Goal: Browse casually: Explore the website without a specific task or goal

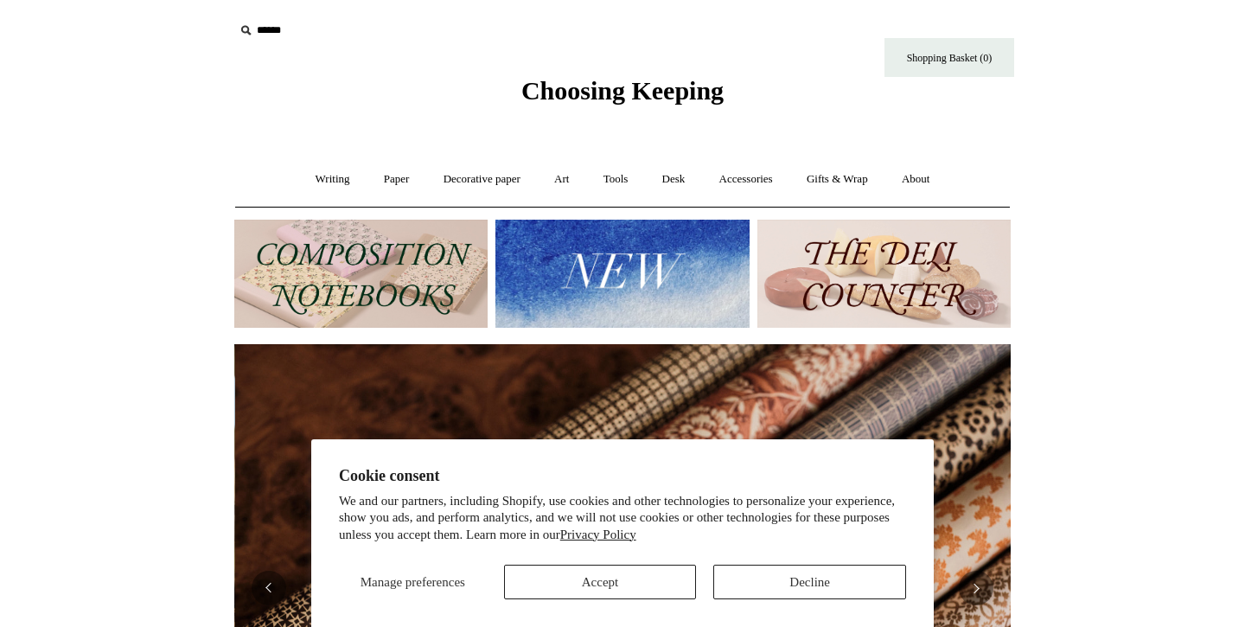
scroll to position [0, 1553]
click at [664, 579] on button "Accept" at bounding box center [600, 582] width 193 height 35
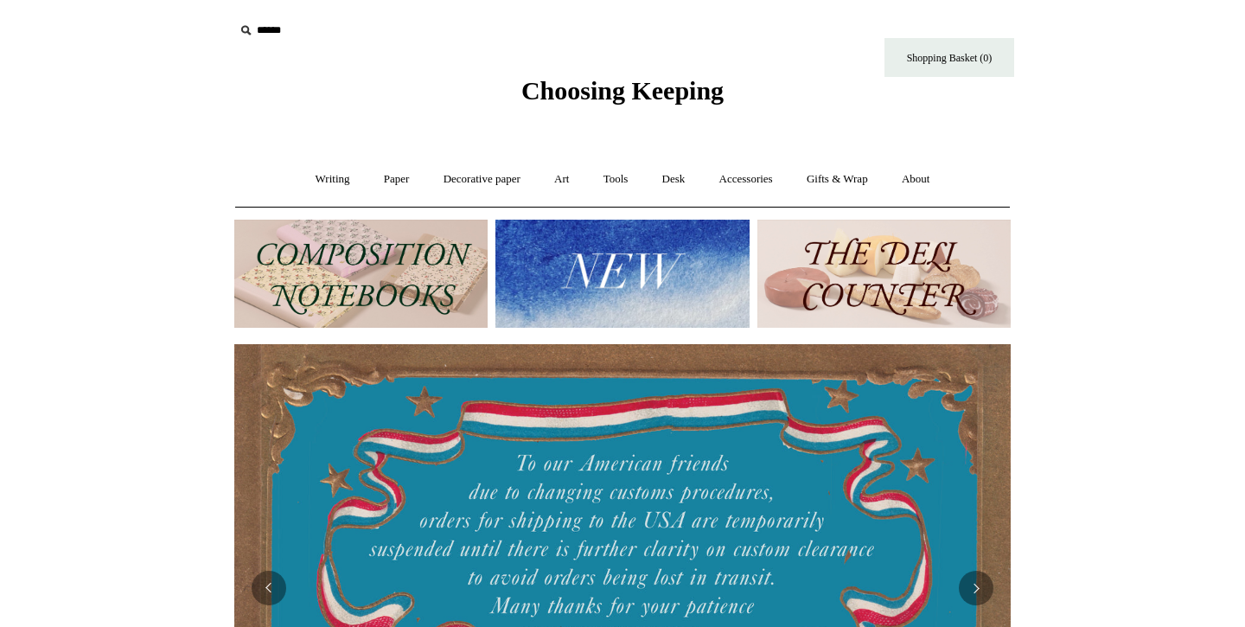
scroll to position [0, 0]
click at [762, 173] on link "Accessories +" at bounding box center [746, 180] width 85 height 46
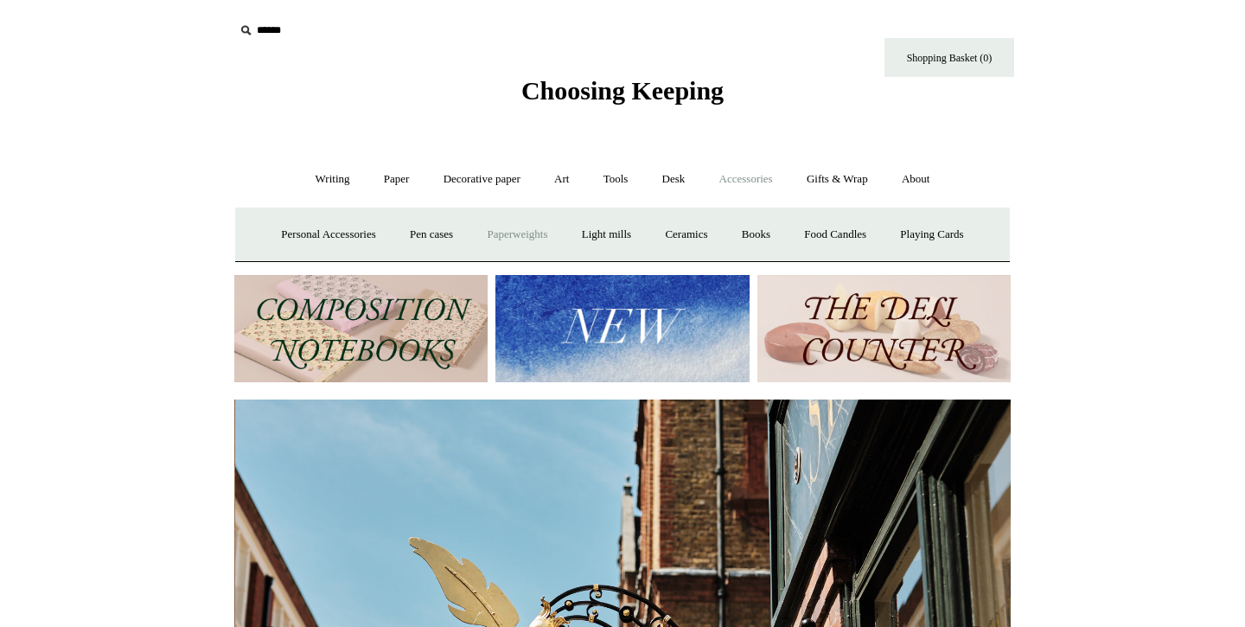
scroll to position [0, 777]
click at [317, 227] on link "Personal Accessories +" at bounding box center [328, 235] width 125 height 46
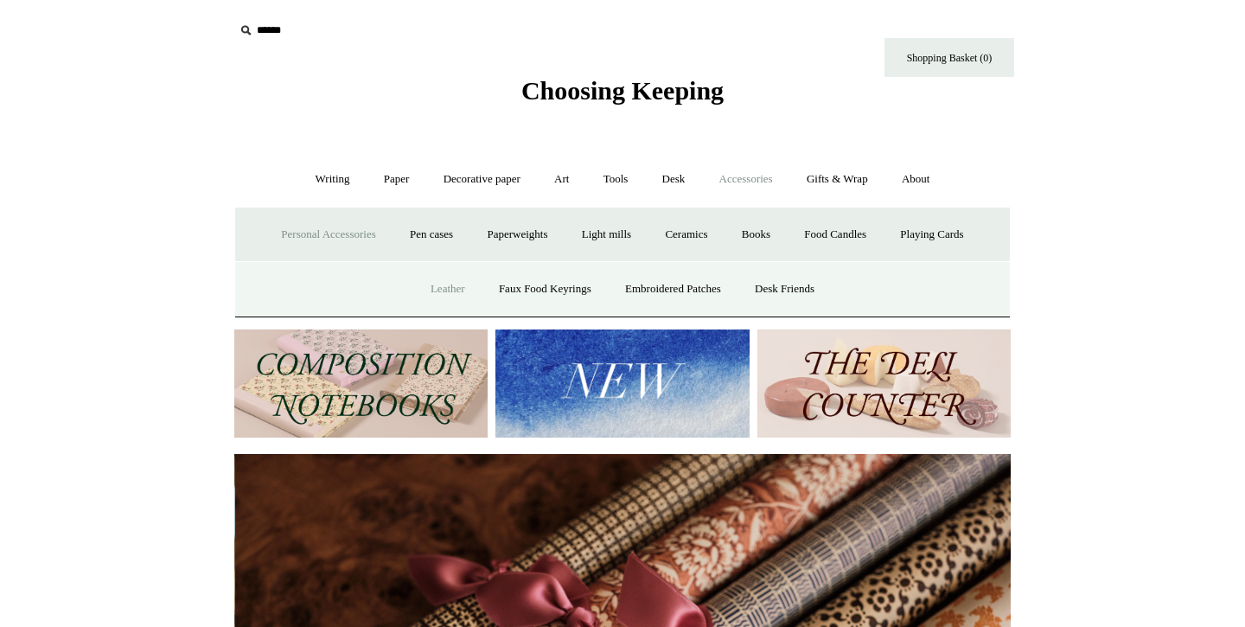
scroll to position [0, 1553]
click at [445, 288] on link "Leather" at bounding box center [448, 289] width 66 height 46
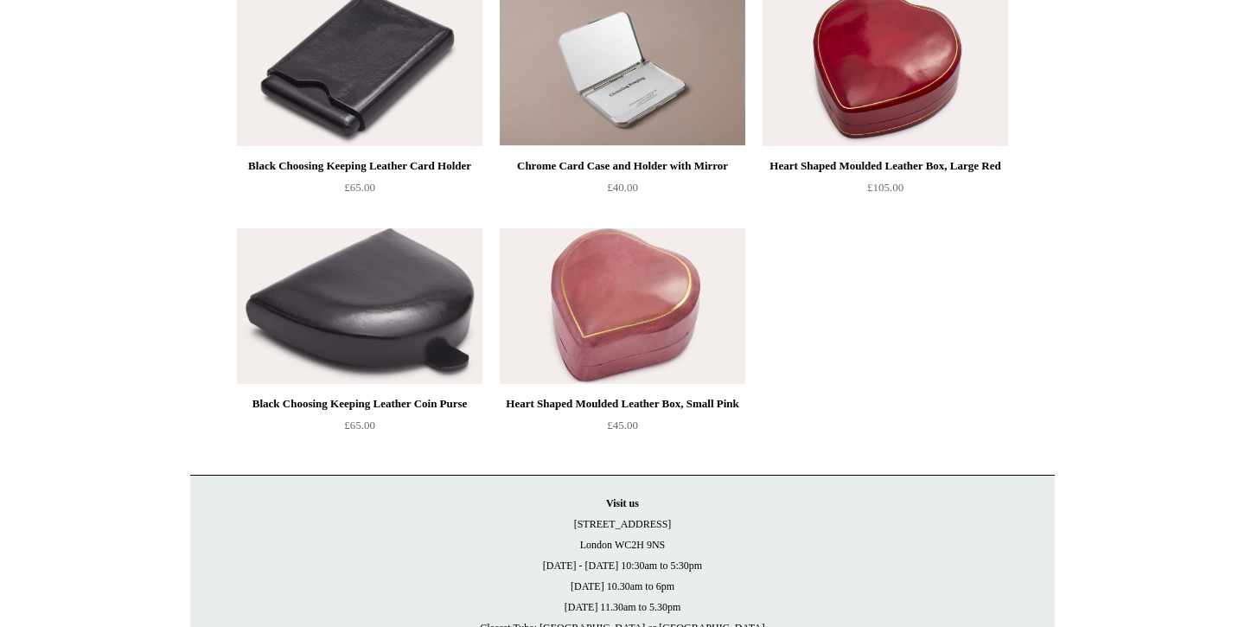
scroll to position [14, 0]
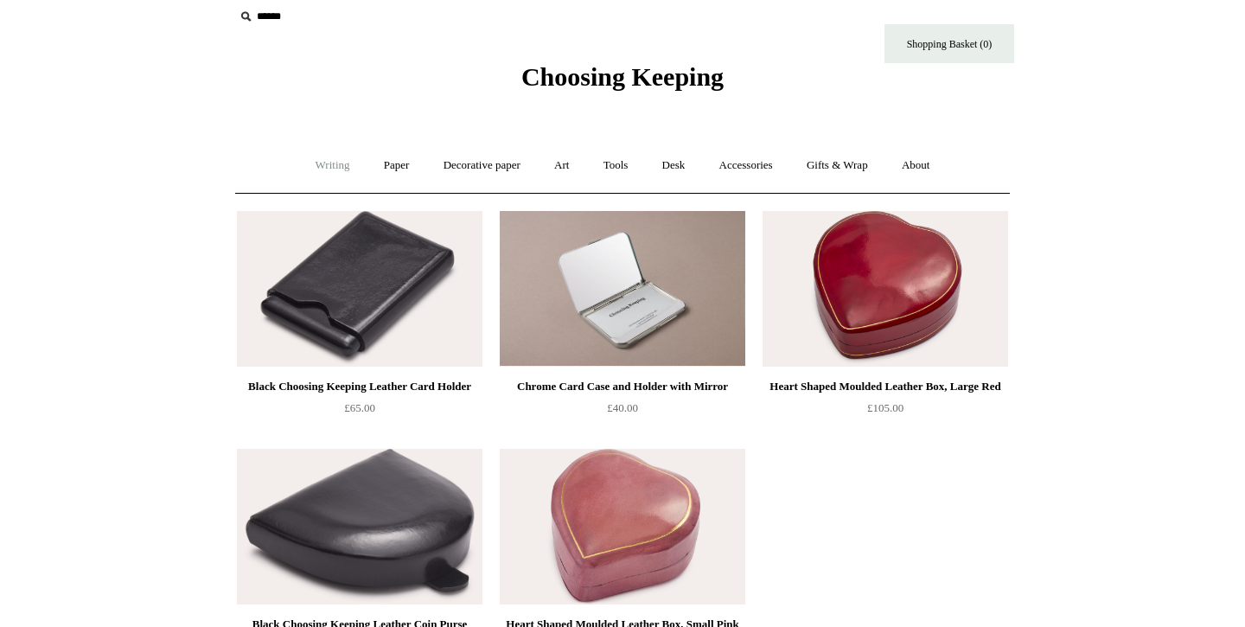
click at [323, 165] on link "Writing +" at bounding box center [333, 166] width 66 height 46
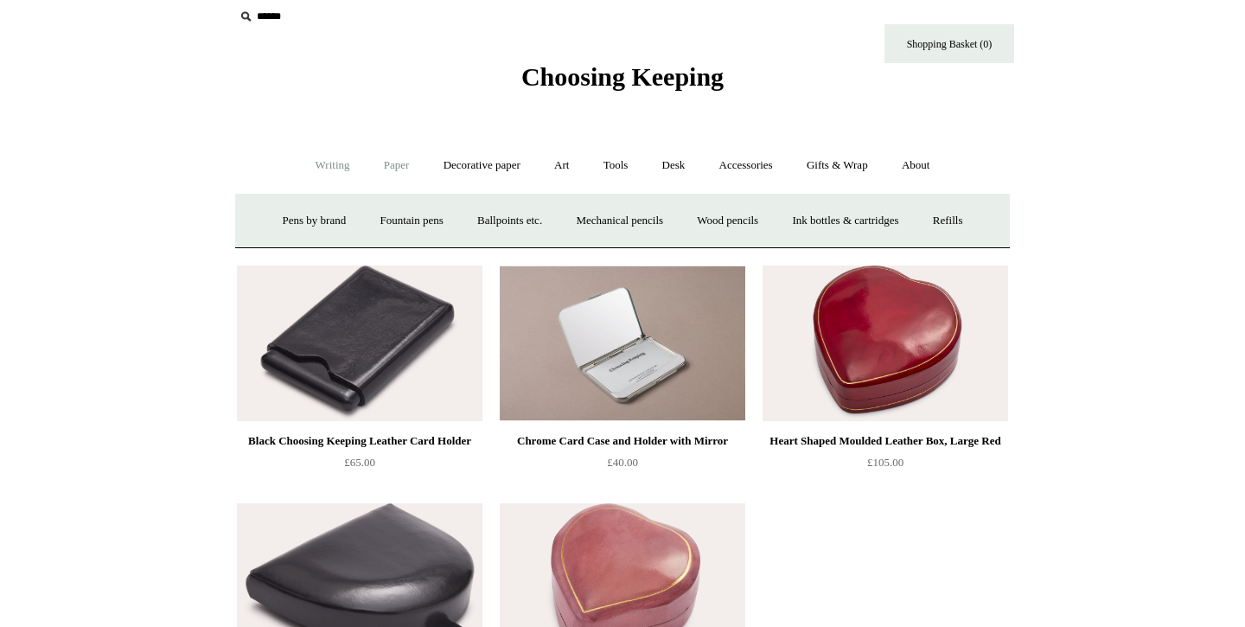
click at [403, 175] on link "Paper +" at bounding box center [396, 166] width 57 height 46
click at [343, 170] on link "Writing +" at bounding box center [333, 166] width 66 height 46
click at [398, 166] on link "Paper +" at bounding box center [396, 166] width 57 height 46
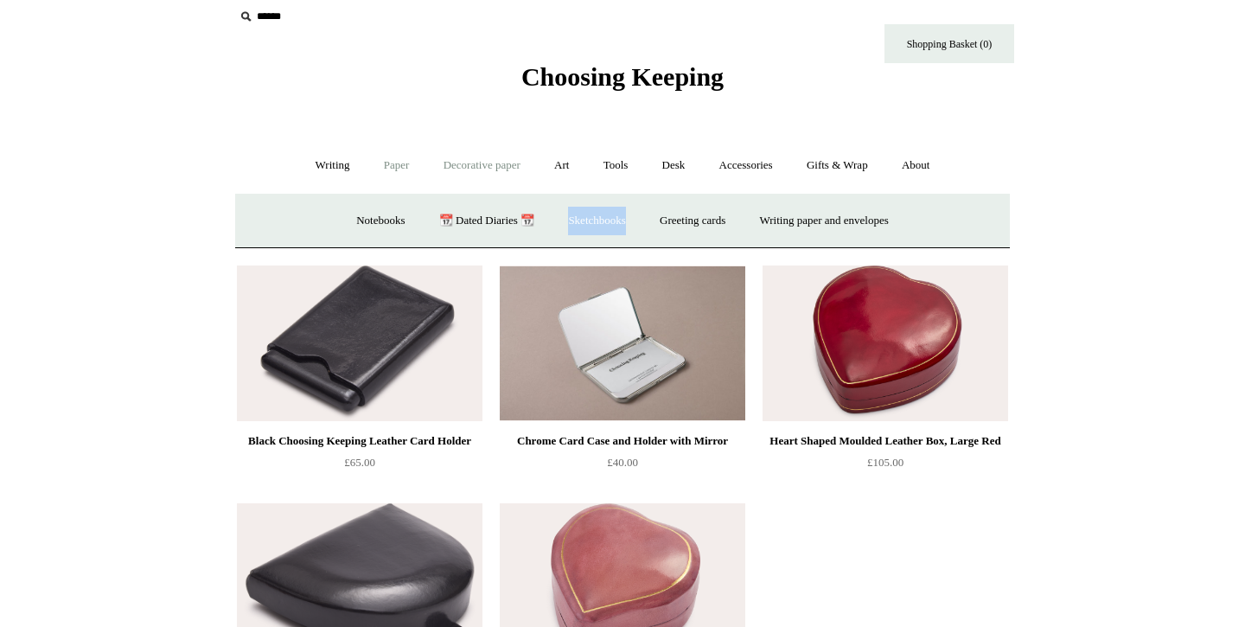
click at [483, 170] on link "Decorative paper +" at bounding box center [482, 166] width 108 height 46
click at [569, 168] on link "Art +" at bounding box center [562, 166] width 46 height 46
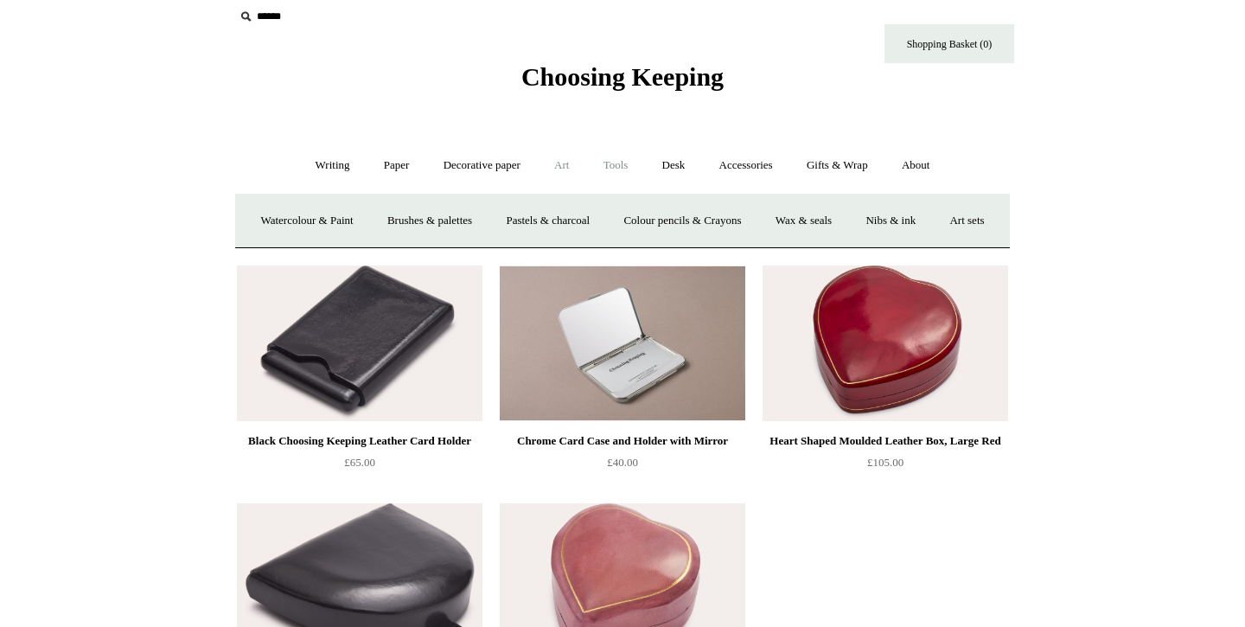
click at [617, 165] on link "Tools +" at bounding box center [616, 166] width 56 height 46
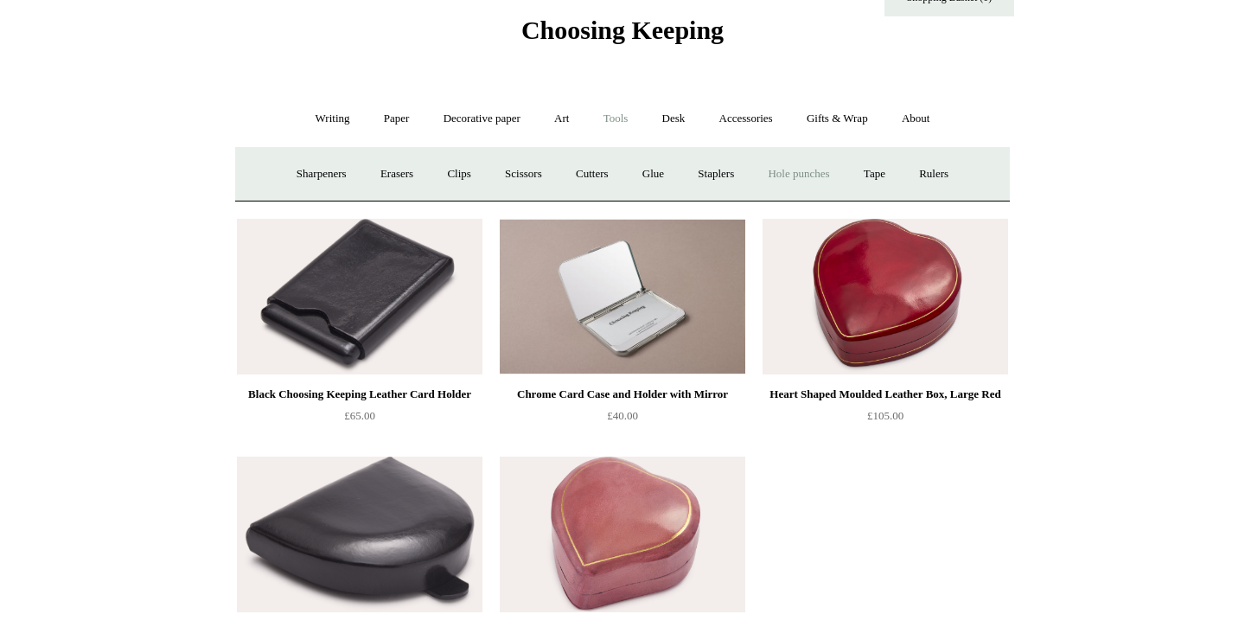
scroll to position [80, 0]
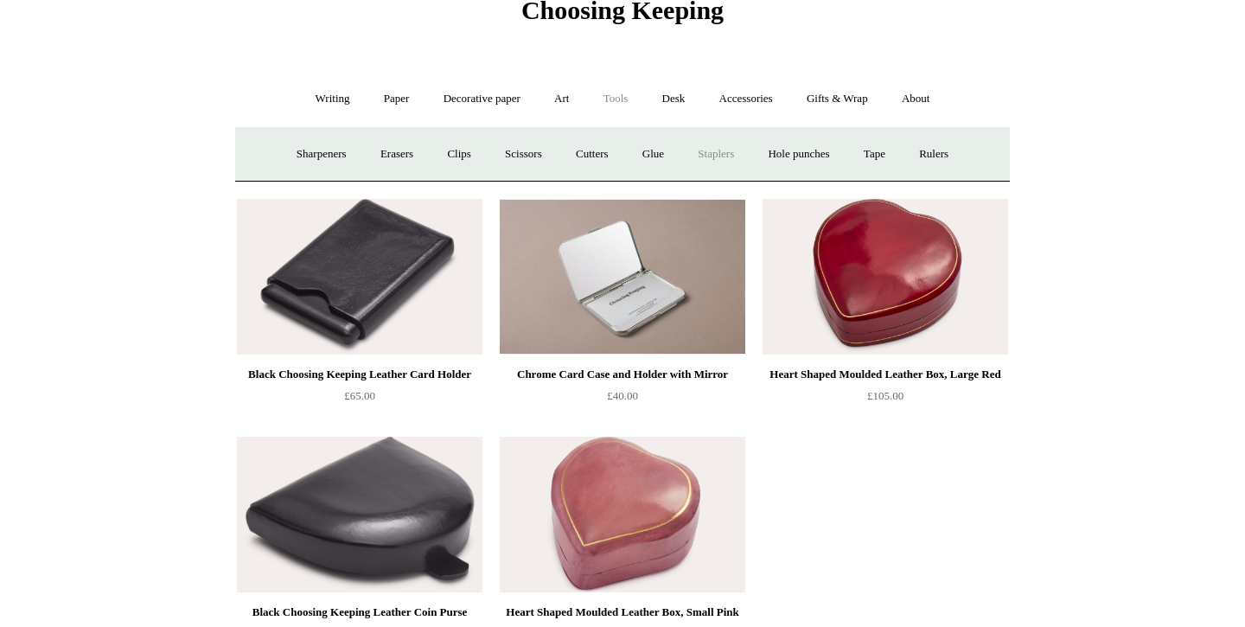
click at [714, 150] on link "Staplers +" at bounding box center [715, 154] width 67 height 46
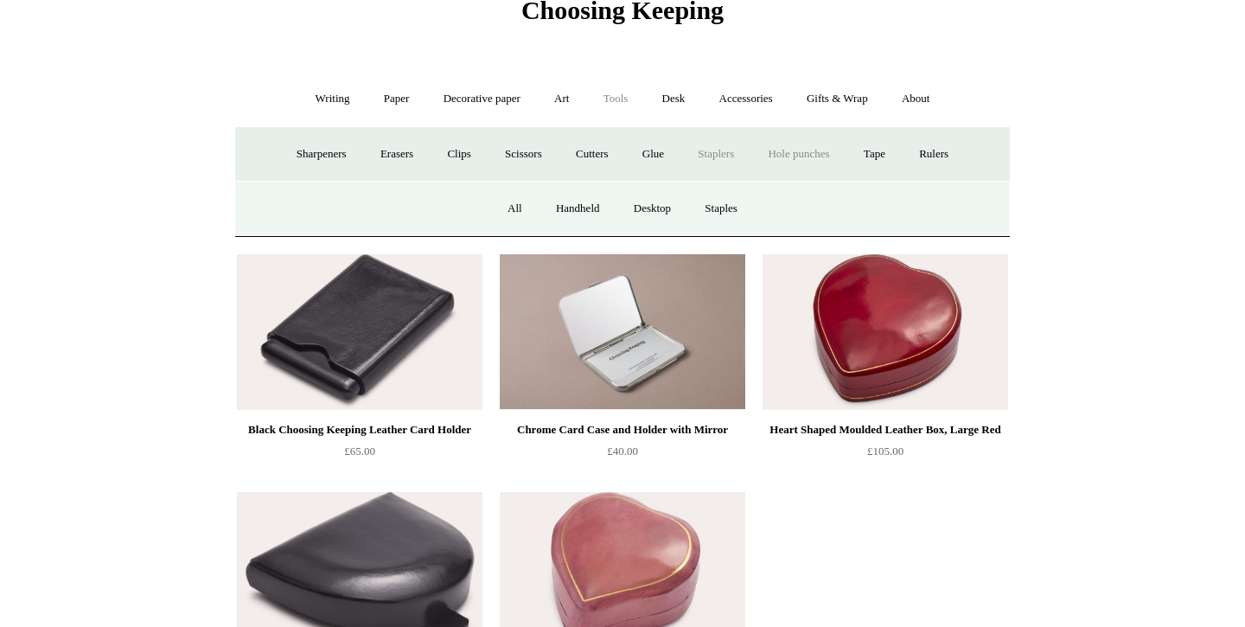
click at [797, 150] on link "Hole punches" at bounding box center [798, 154] width 93 height 46
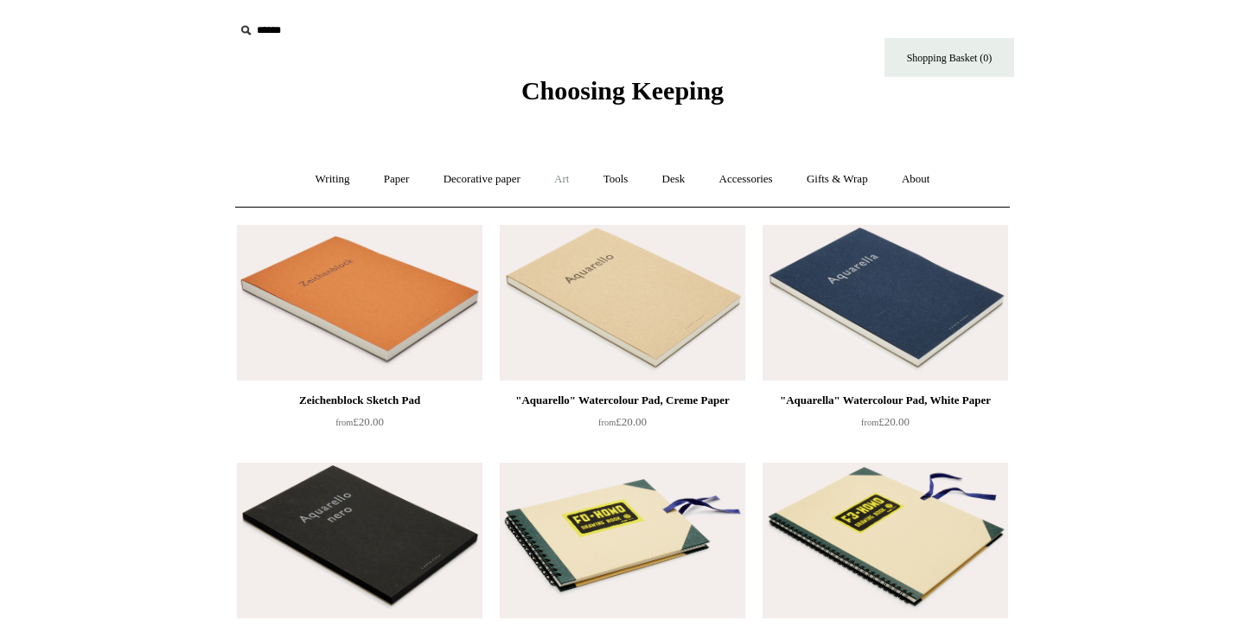
click at [566, 181] on link "Art +" at bounding box center [562, 180] width 46 height 46
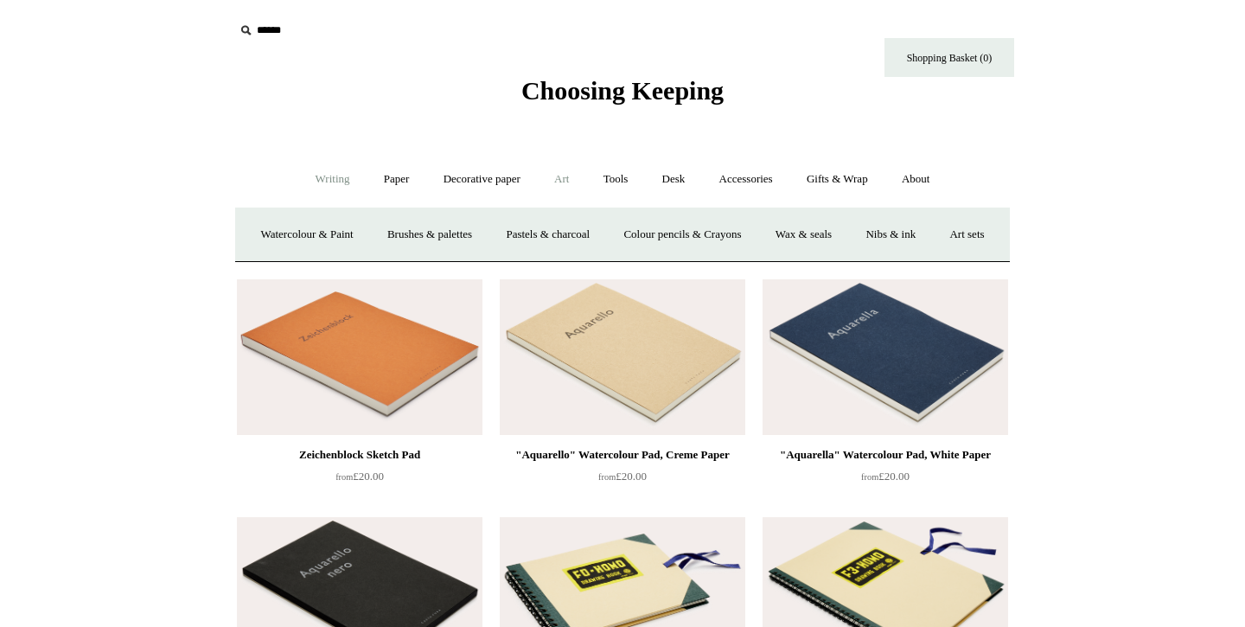
click at [300, 179] on link "Writing +" at bounding box center [333, 180] width 66 height 46
click at [387, 182] on link "Paper +" at bounding box center [396, 180] width 57 height 46
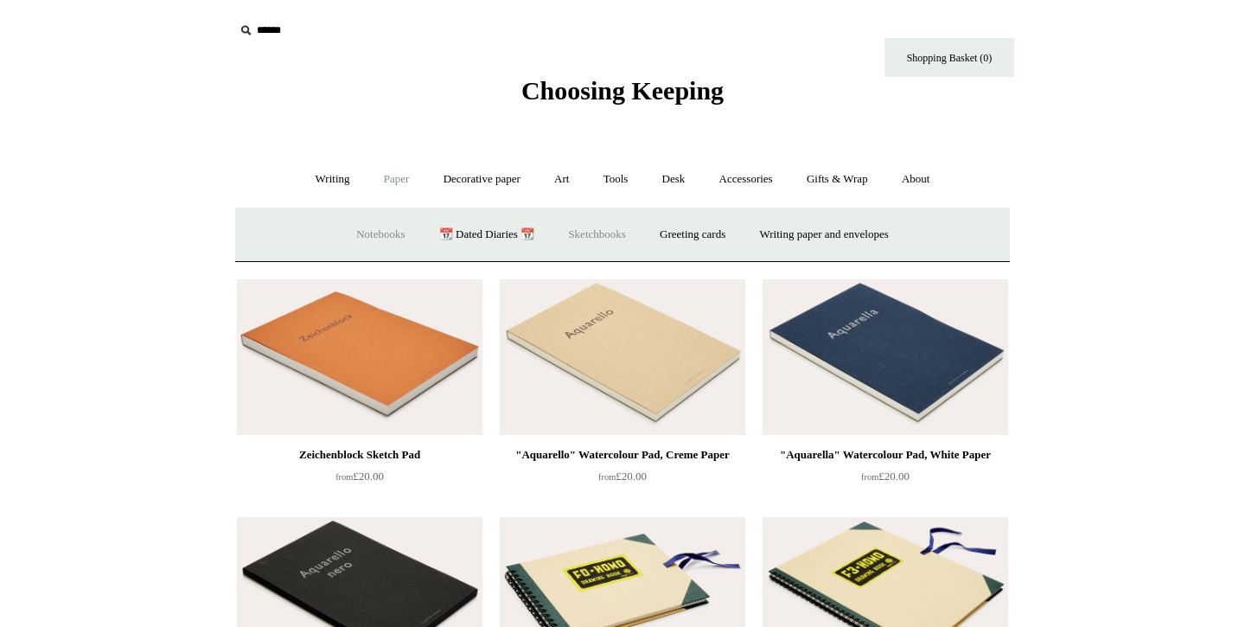
click at [396, 224] on link "Notebooks +" at bounding box center [381, 235] width 80 height 46
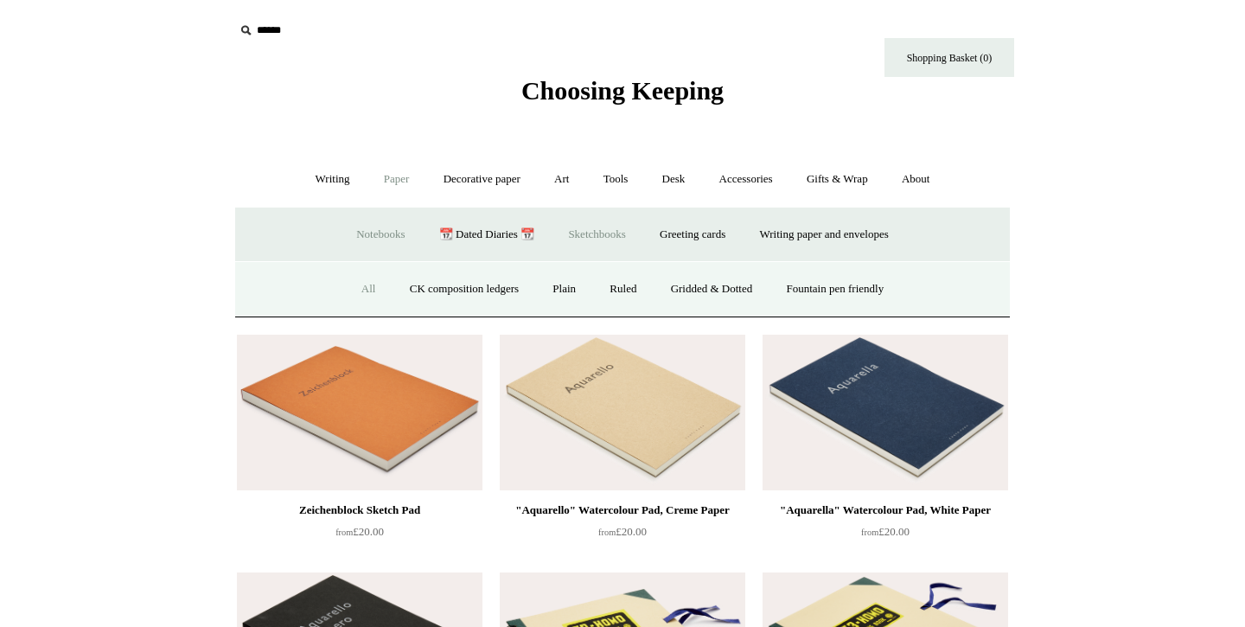
click at [346, 291] on link "All" at bounding box center [369, 289] width 46 height 46
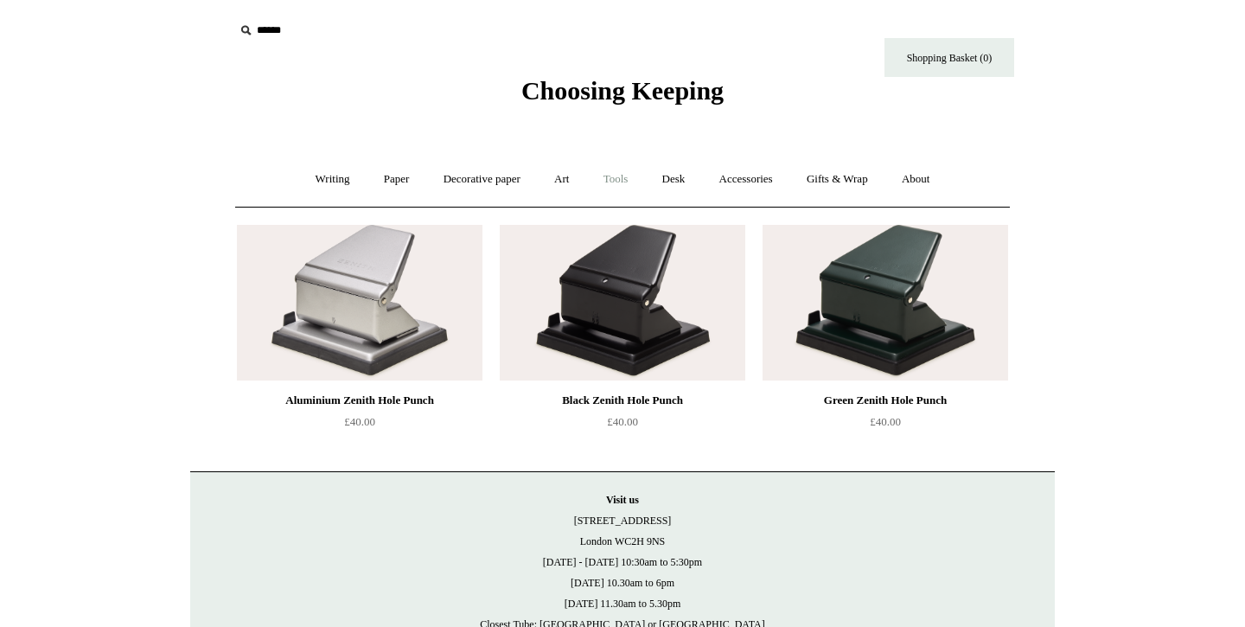
click at [630, 177] on link "Tools +" at bounding box center [616, 180] width 56 height 46
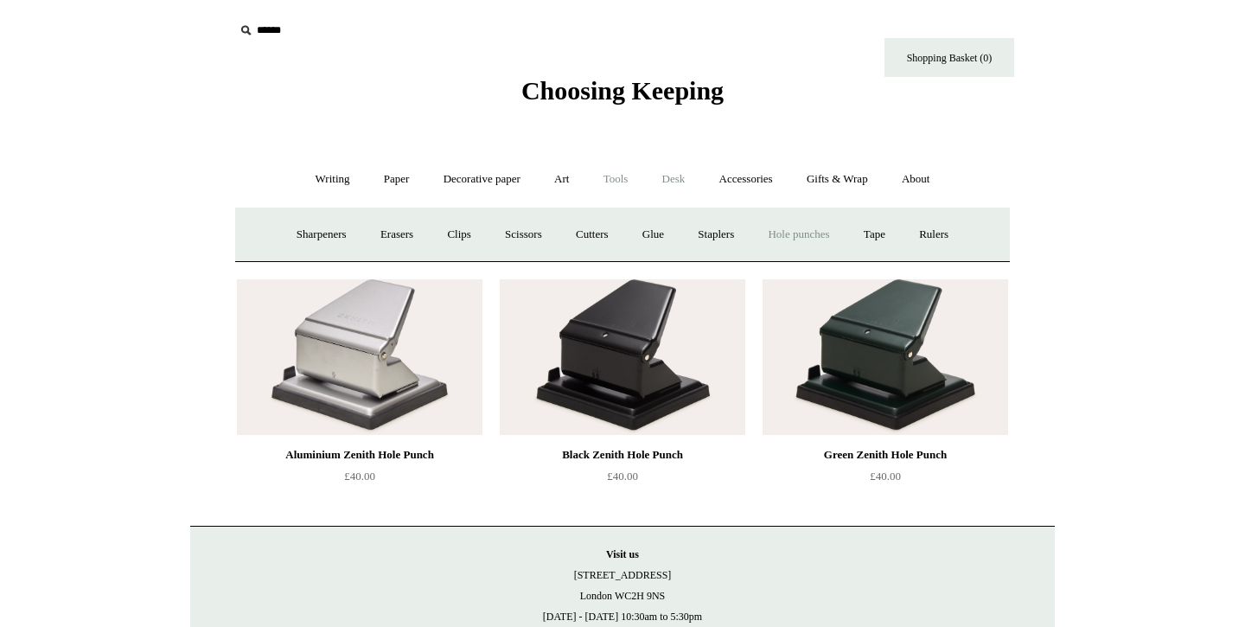
click at [678, 182] on link "Desk +" at bounding box center [674, 180] width 54 height 46
click at [803, 239] on link "Scanlon Apparati" at bounding box center [808, 235] width 109 height 46
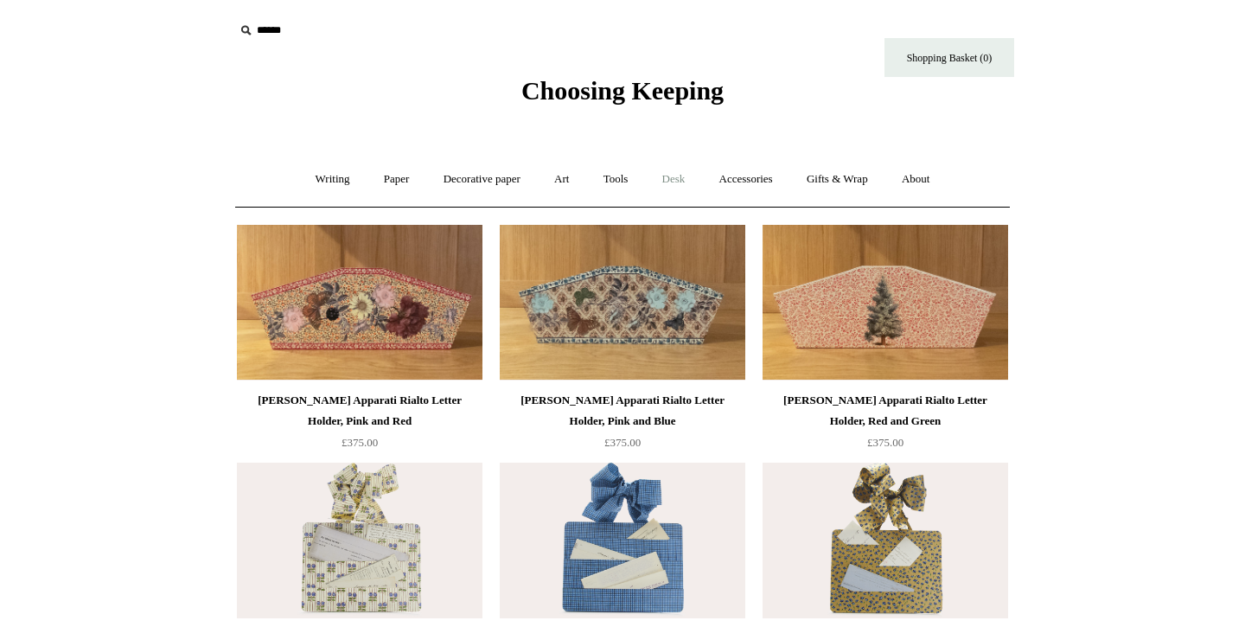
click at [666, 180] on link "Desk +" at bounding box center [674, 180] width 54 height 46
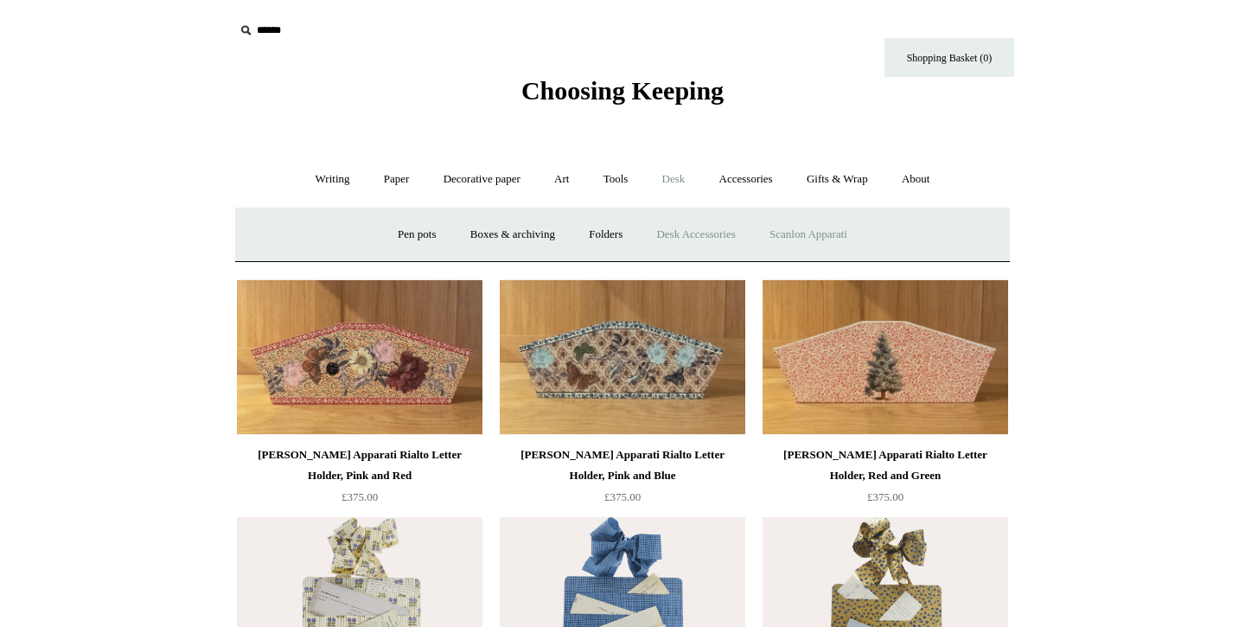
click at [727, 234] on link "Desk Accessories" at bounding box center [696, 235] width 110 height 46
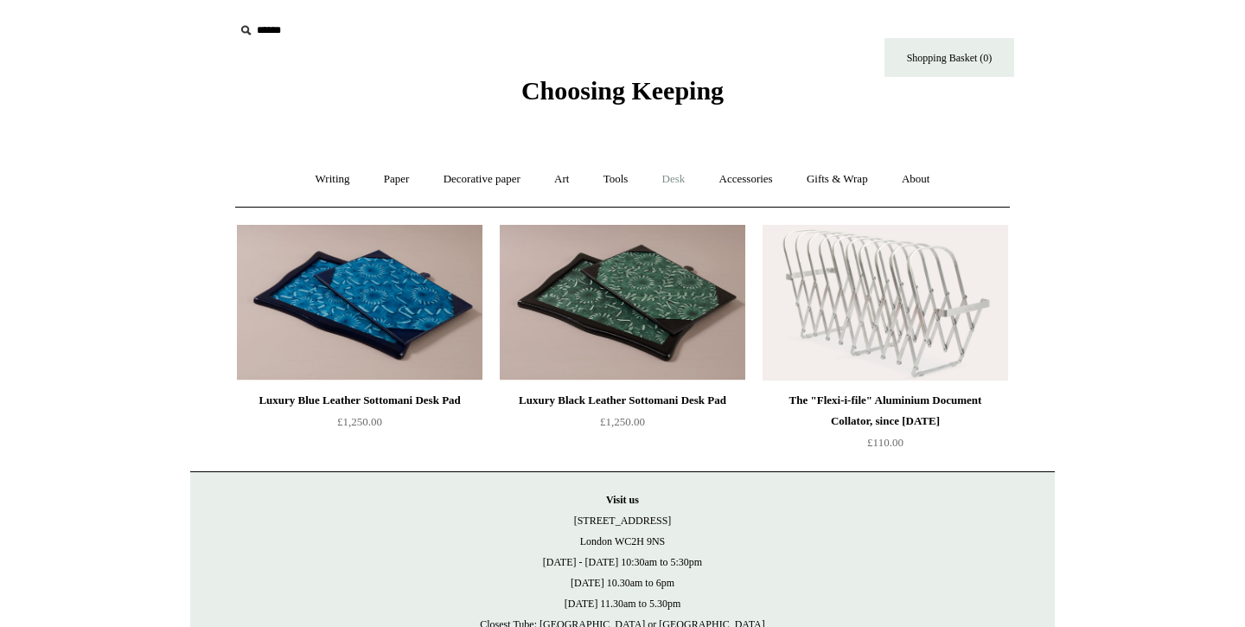
click at [686, 181] on link "Desk +" at bounding box center [674, 180] width 54 height 46
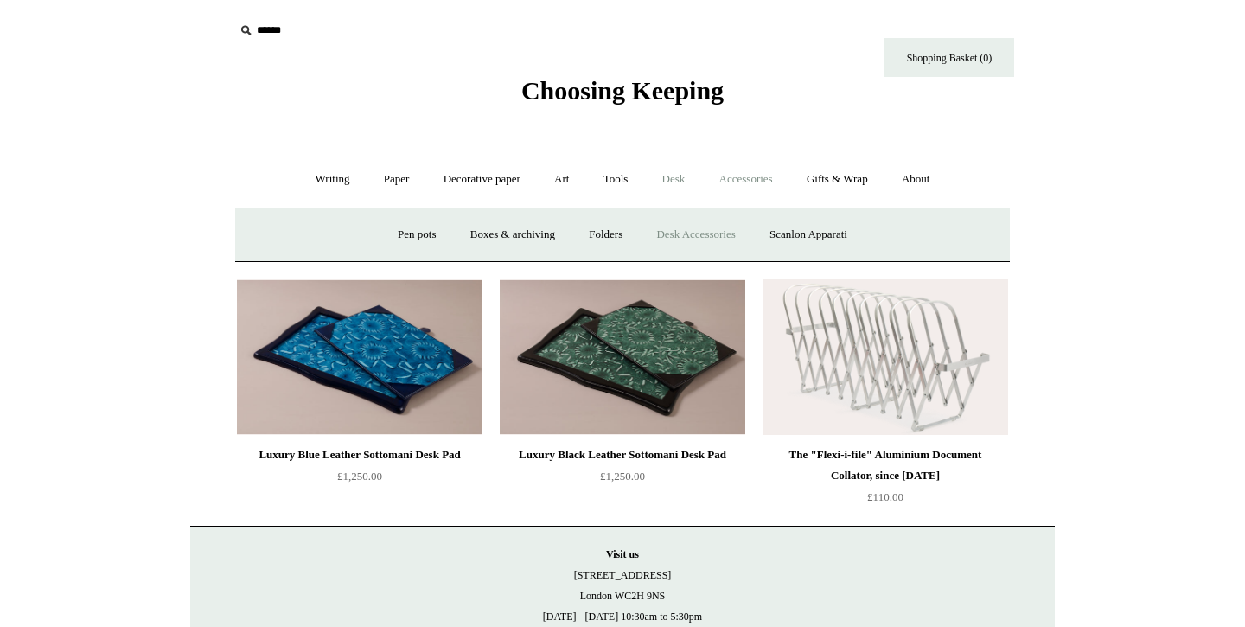
click at [758, 183] on link "Accessories +" at bounding box center [746, 180] width 85 height 46
click at [367, 240] on link "Personal Accessories +" at bounding box center [328, 235] width 125 height 46
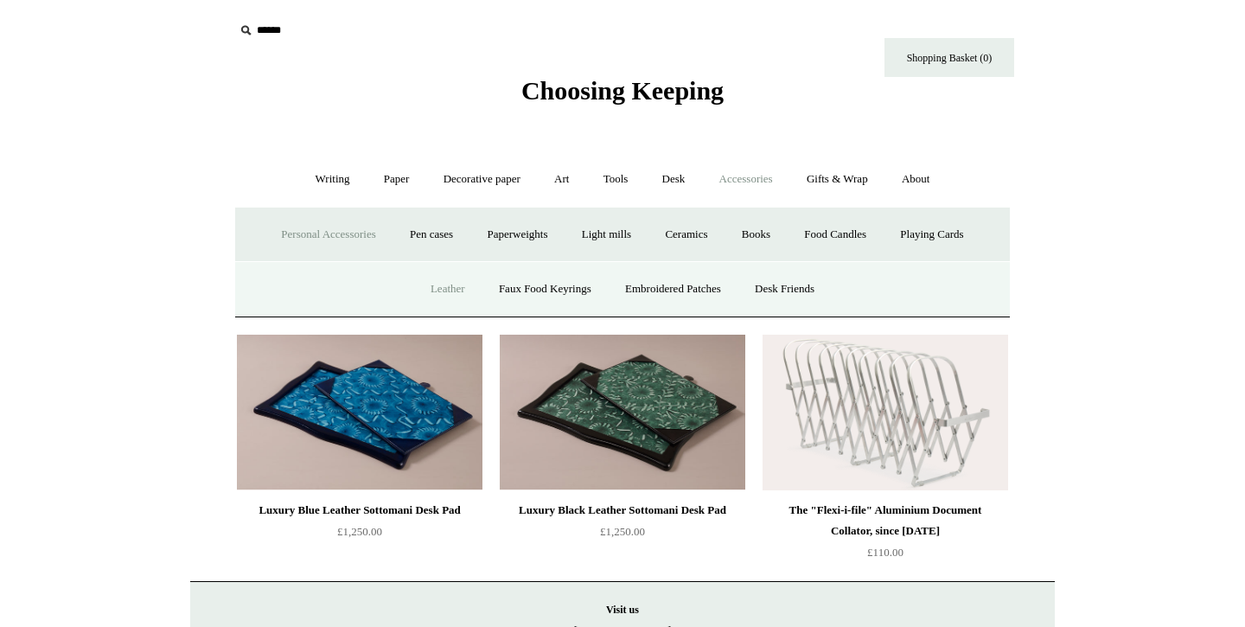
click at [452, 284] on link "Leather" at bounding box center [448, 289] width 66 height 46
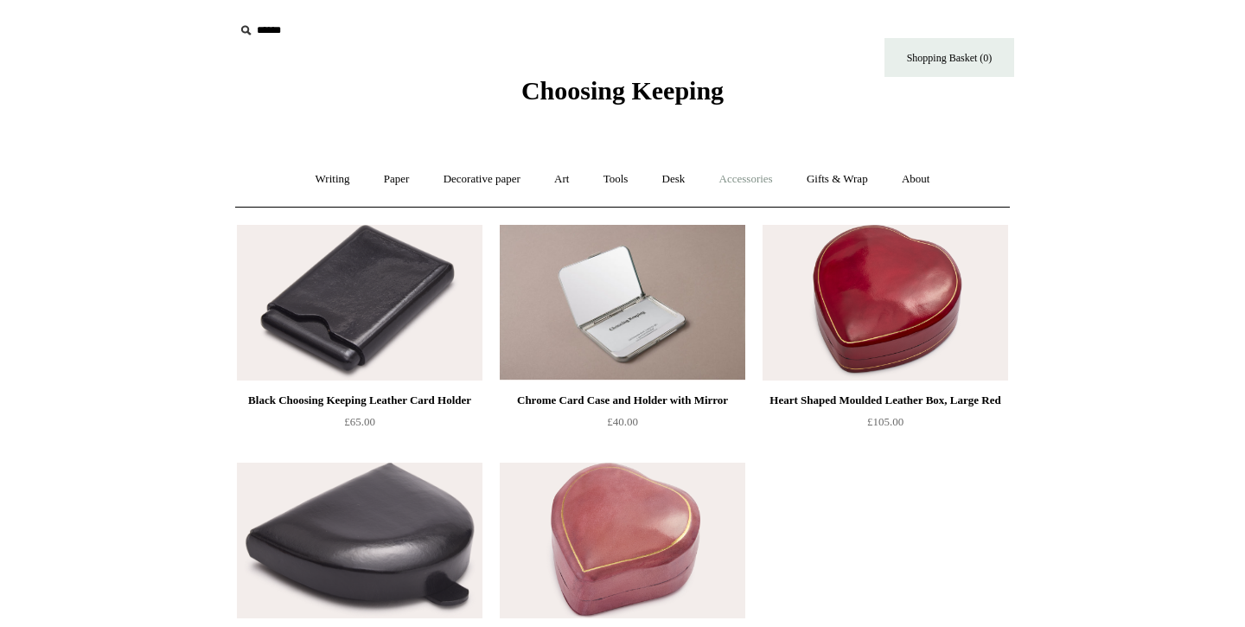
click at [759, 175] on link "Accessories +" at bounding box center [746, 180] width 85 height 46
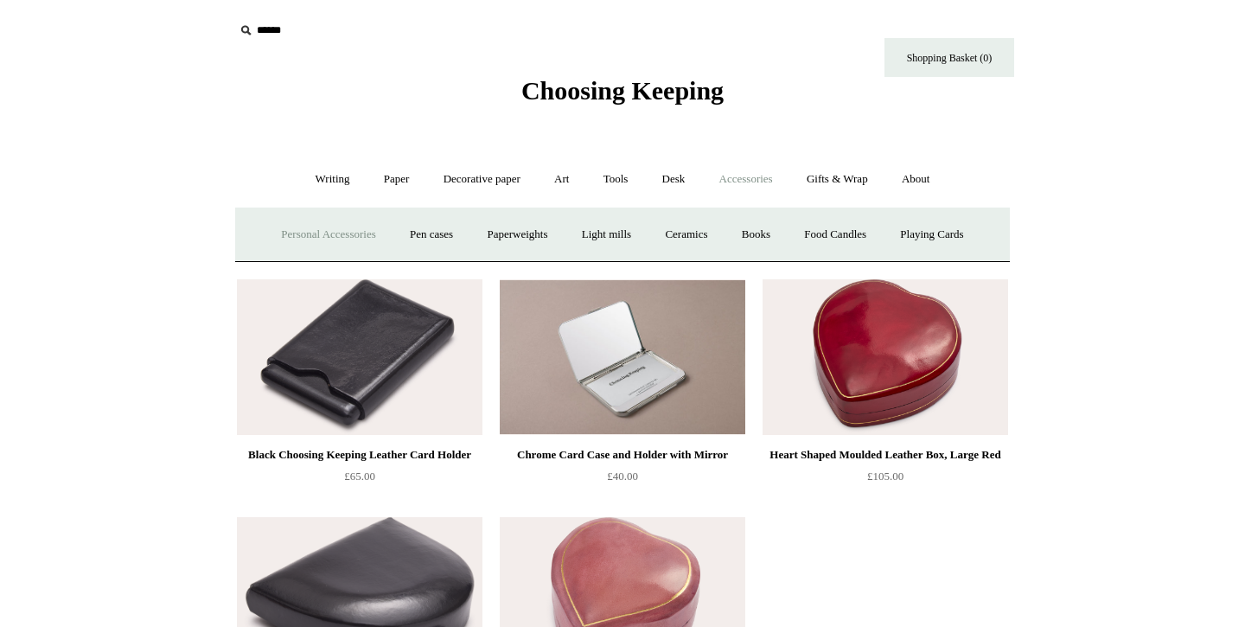
click at [354, 217] on link "Personal Accessories +" at bounding box center [328, 235] width 125 height 46
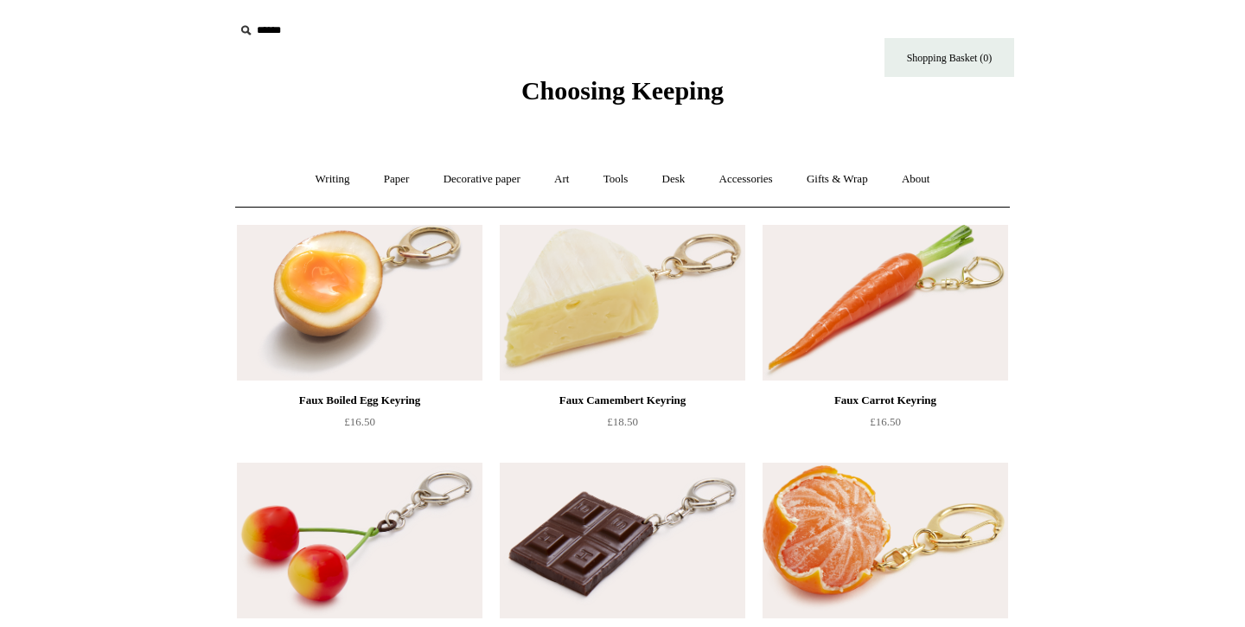
scroll to position [9, 0]
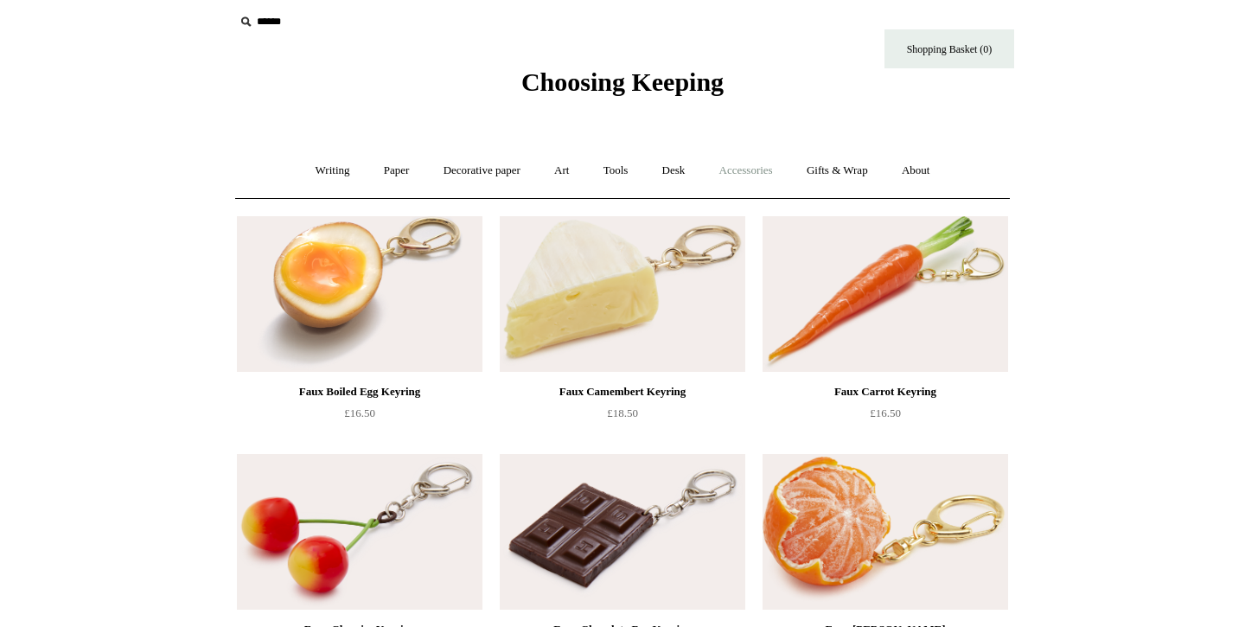
click at [764, 172] on link "Accessories +" at bounding box center [746, 171] width 85 height 46
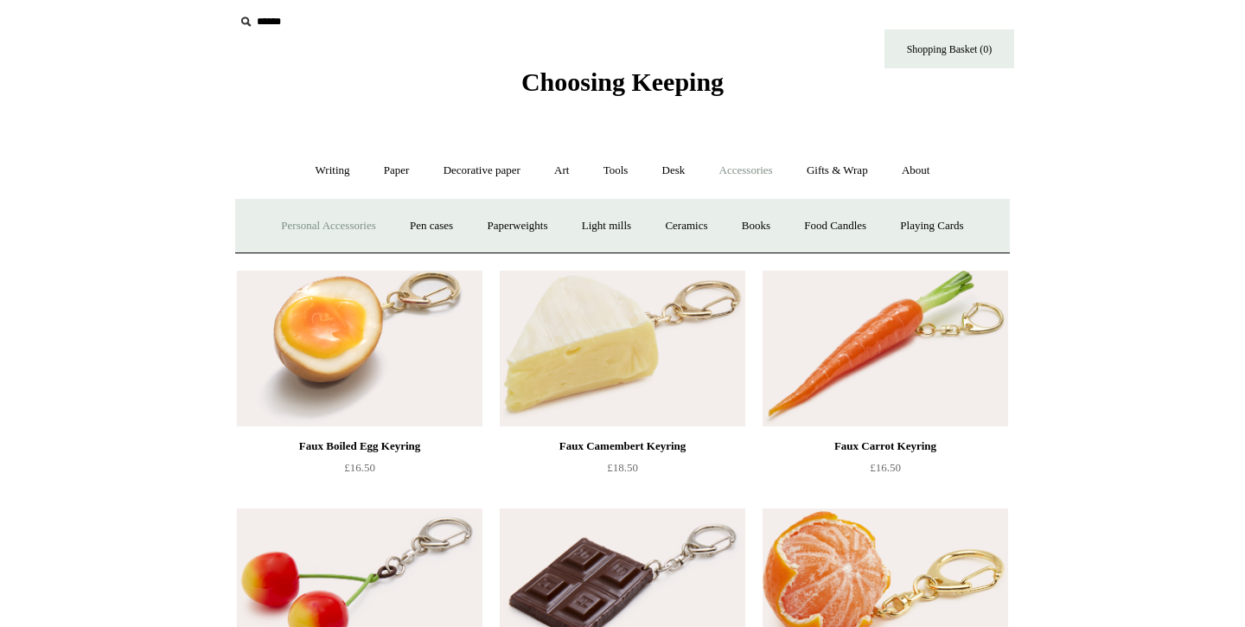
click at [277, 227] on link "Personal Accessories +" at bounding box center [328, 226] width 125 height 46
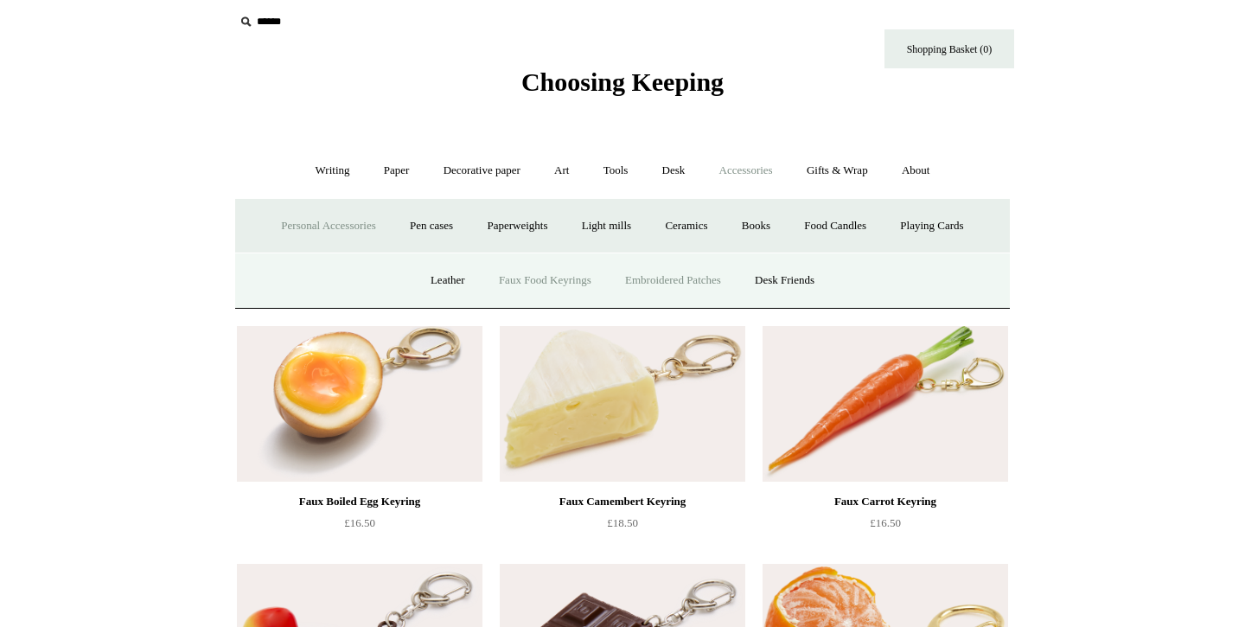
click at [708, 285] on link "Embroidered Patches" at bounding box center [673, 281] width 127 height 46
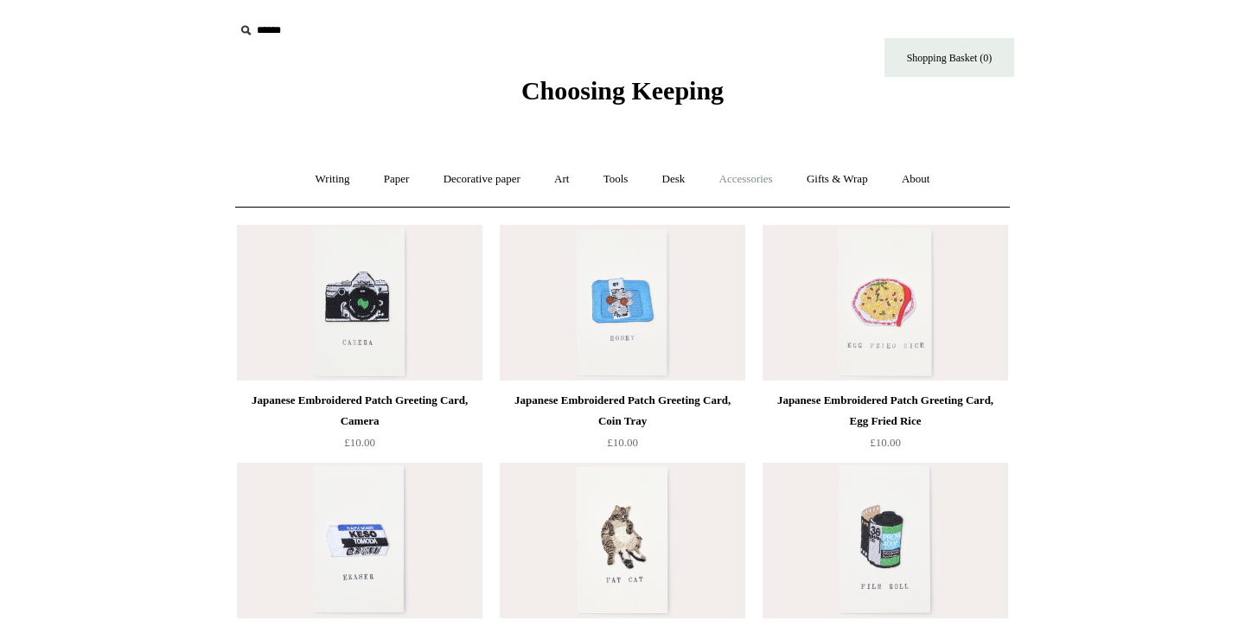
click at [777, 170] on link "Accessories +" at bounding box center [746, 180] width 85 height 46
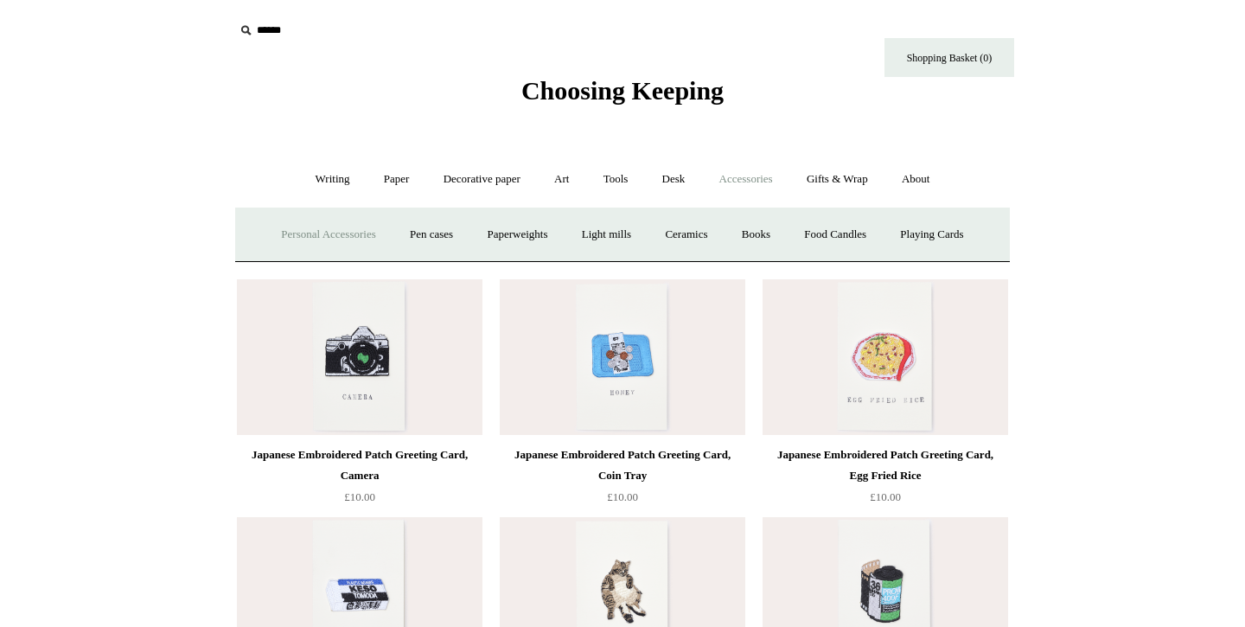
click at [346, 220] on link "Personal Accessories +" at bounding box center [328, 235] width 125 height 46
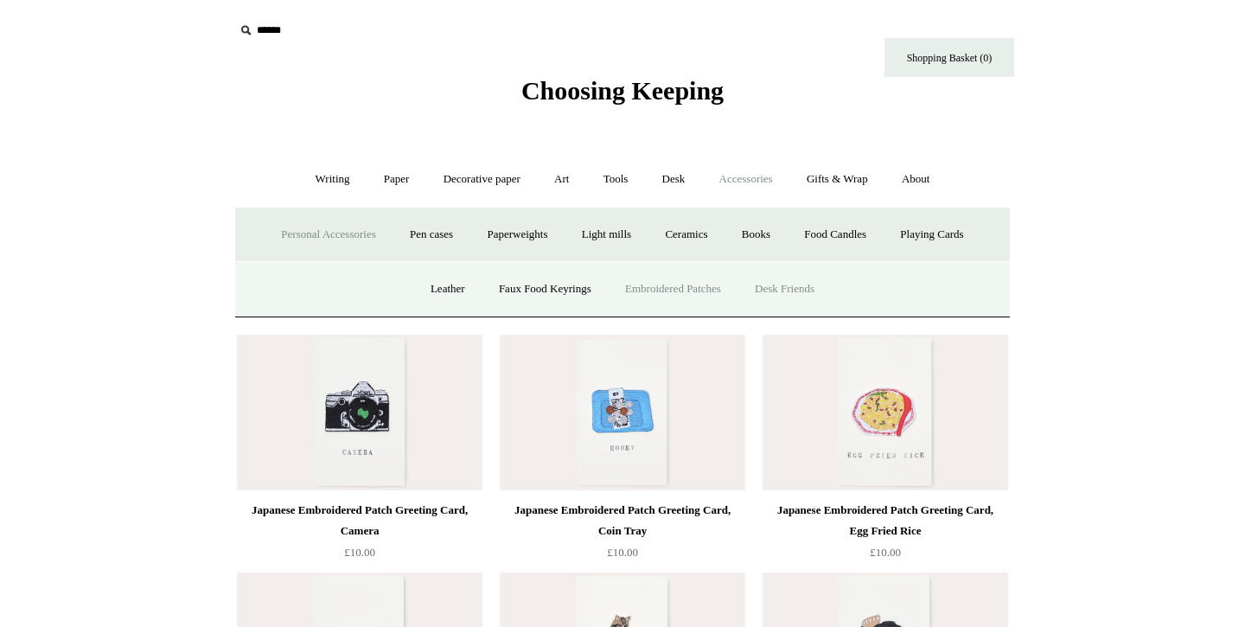
click at [797, 285] on link "Desk Friends" at bounding box center [784, 289] width 91 height 46
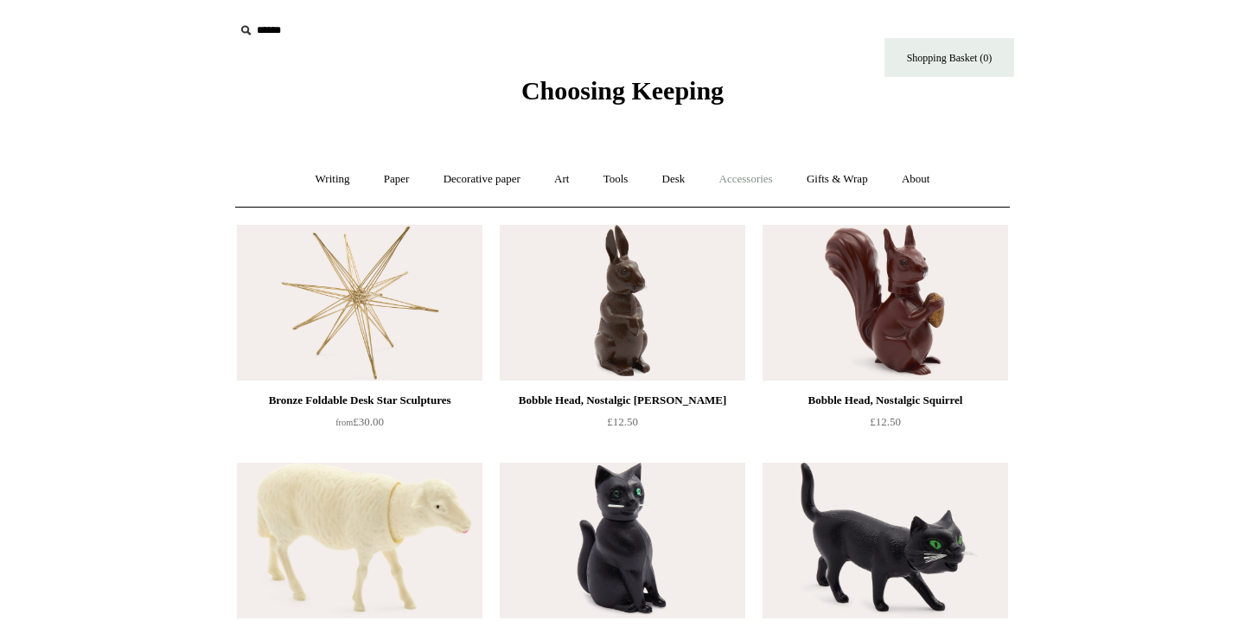
scroll to position [-1, 0]
click at [778, 187] on link "Accessories +" at bounding box center [746, 180] width 85 height 46
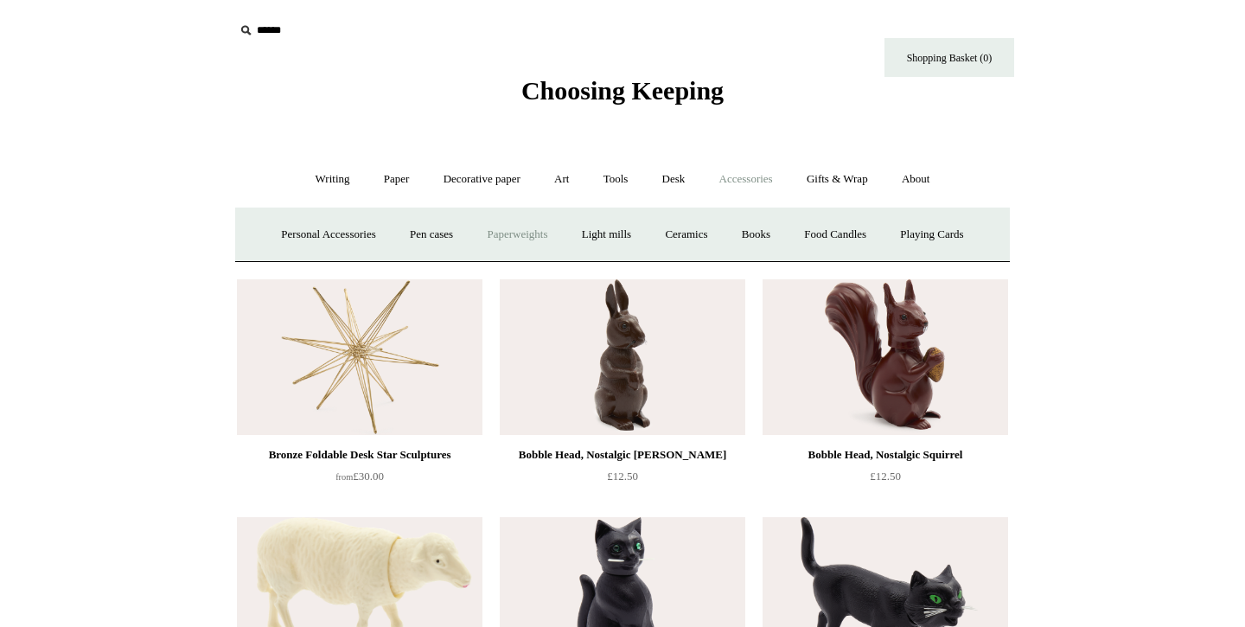
click at [521, 233] on link "Paperweights +" at bounding box center [517, 235] width 92 height 46
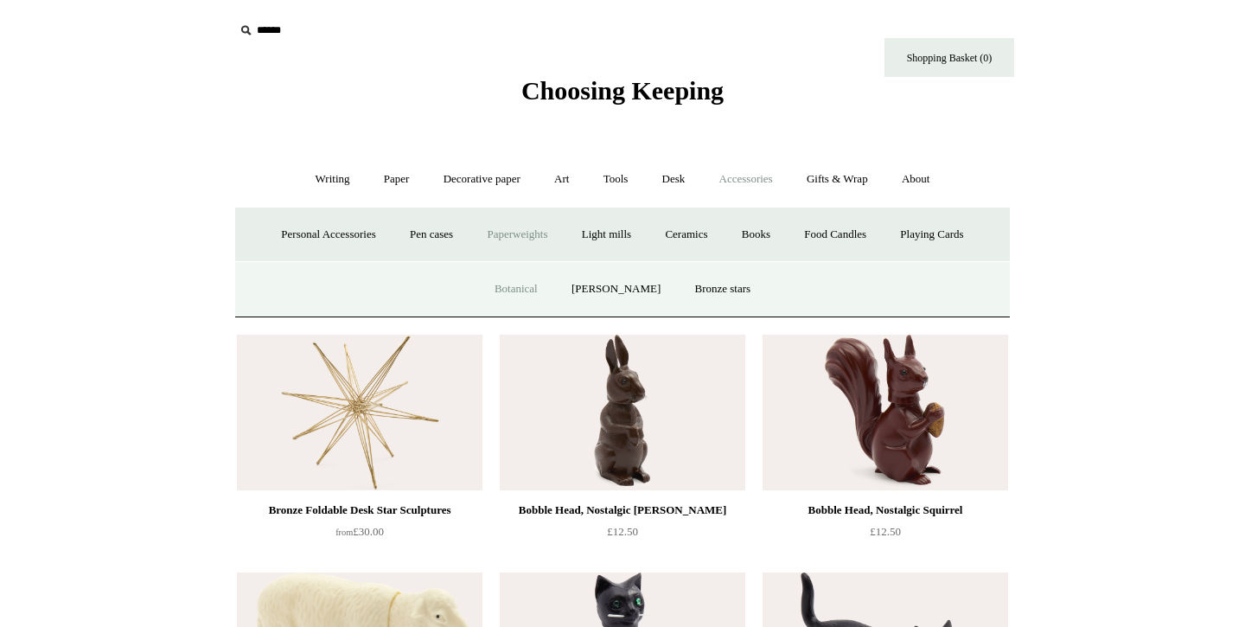
click at [546, 288] on link "Botanical" at bounding box center [516, 289] width 74 height 46
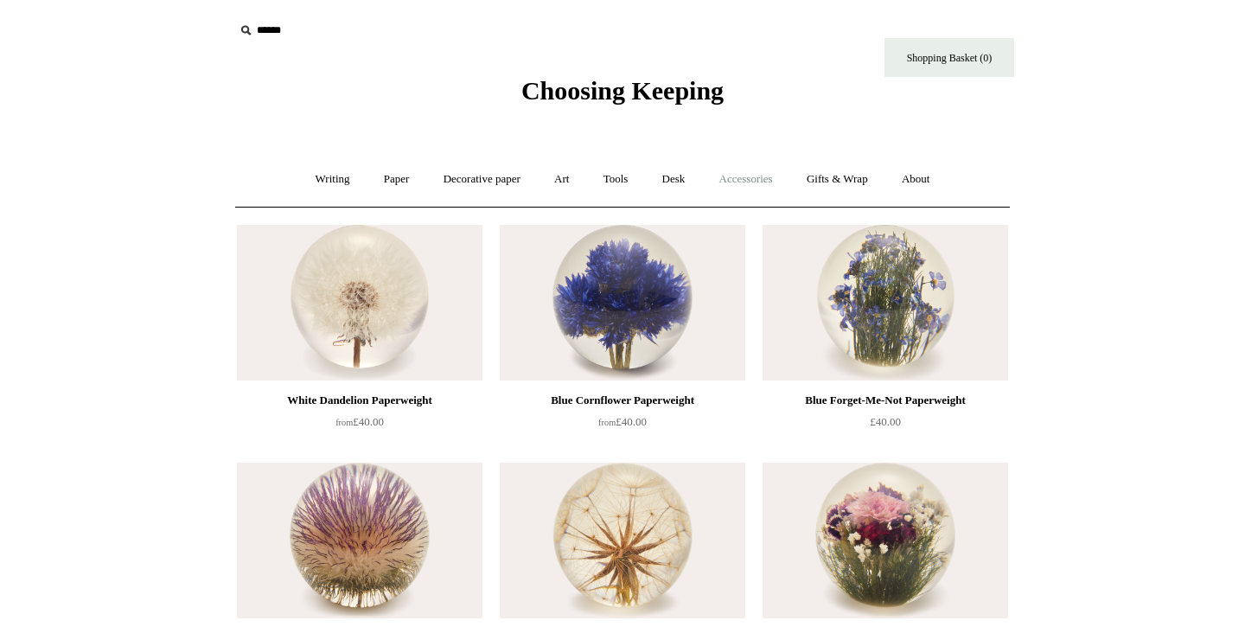
click at [748, 188] on link "Accessories +" at bounding box center [746, 180] width 85 height 46
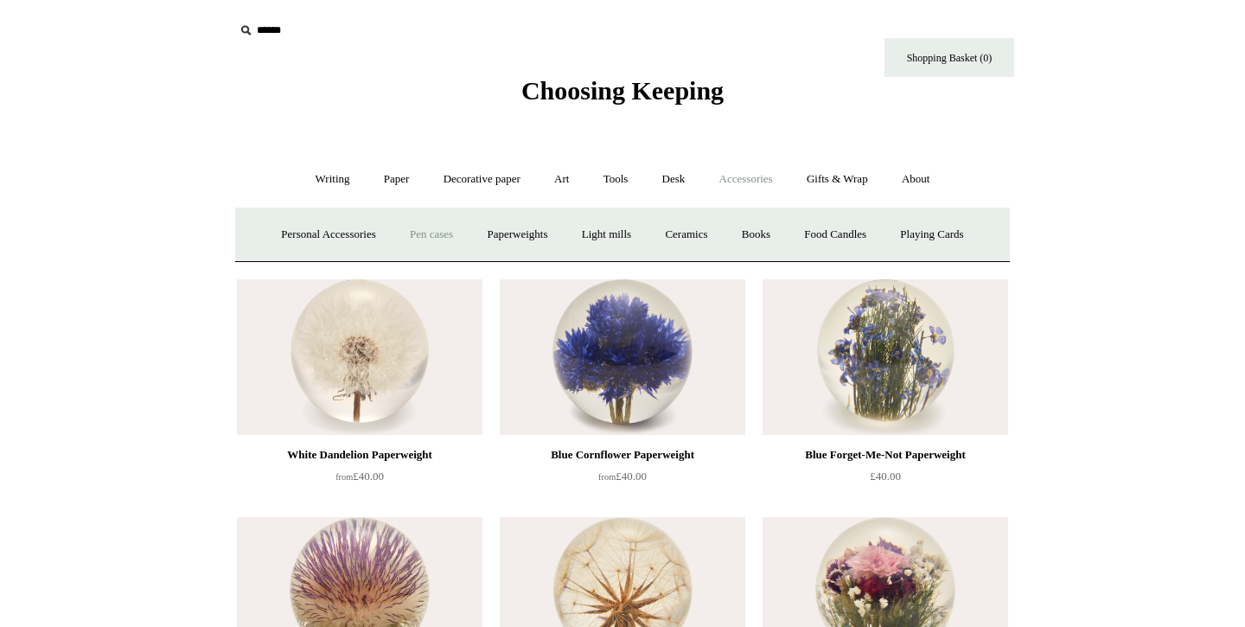
click at [446, 230] on link "Pen cases" at bounding box center [431, 235] width 74 height 46
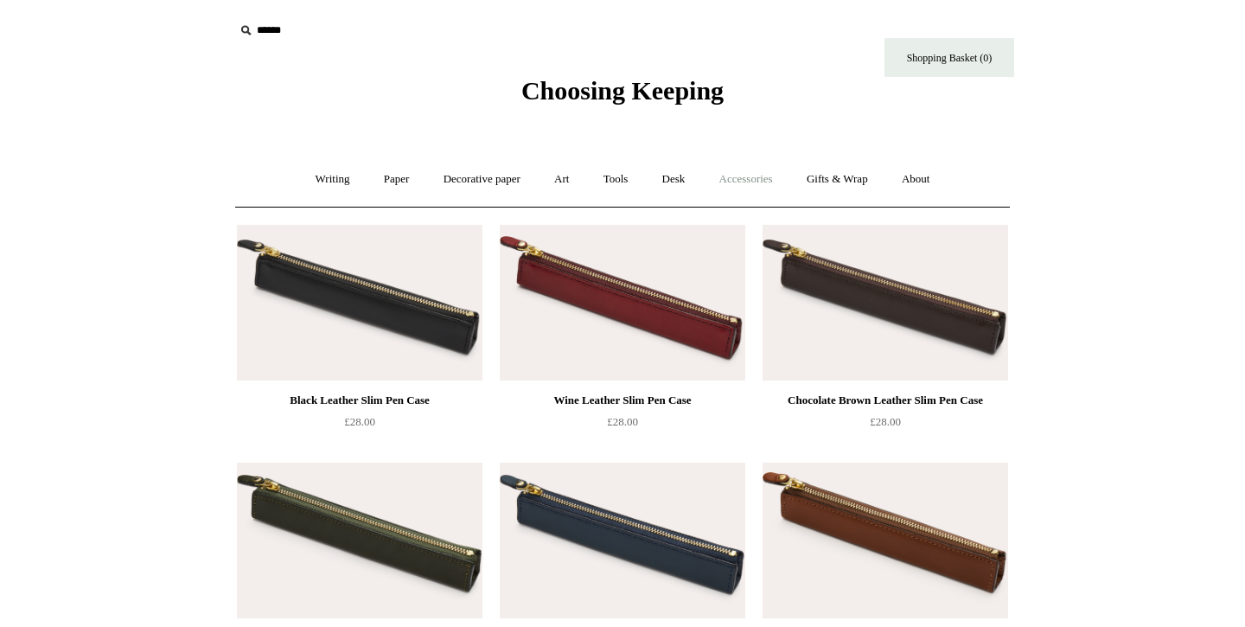
click at [733, 185] on link "Accessories +" at bounding box center [746, 180] width 85 height 46
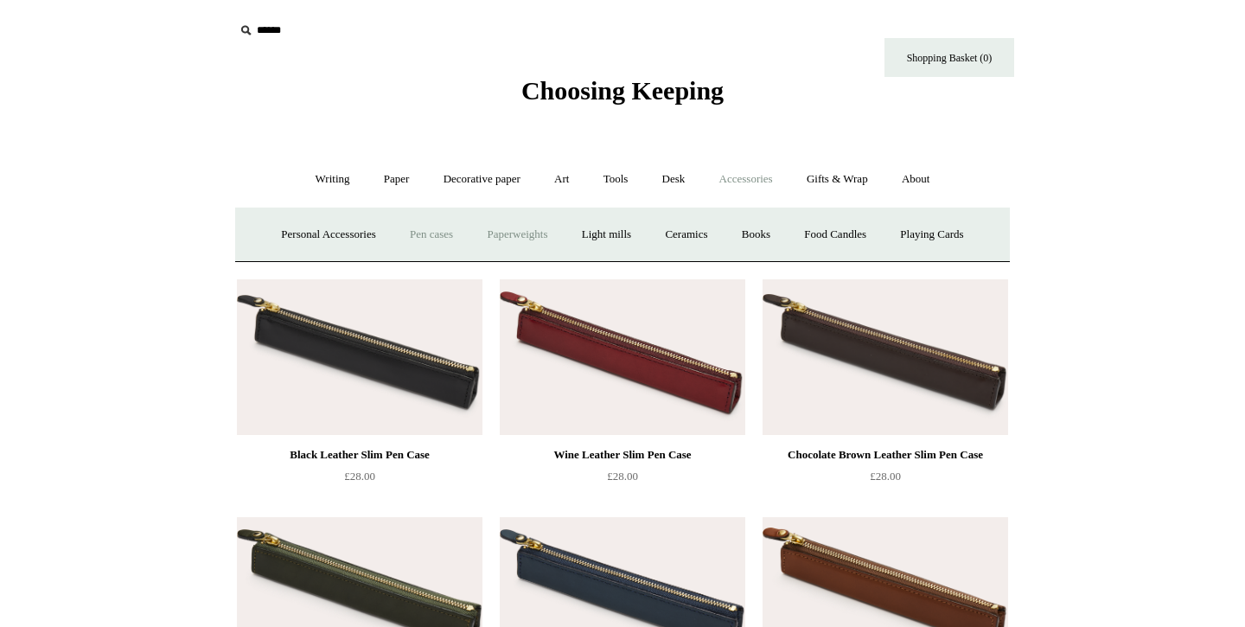
click at [510, 241] on link "Paperweights +" at bounding box center [517, 235] width 92 height 46
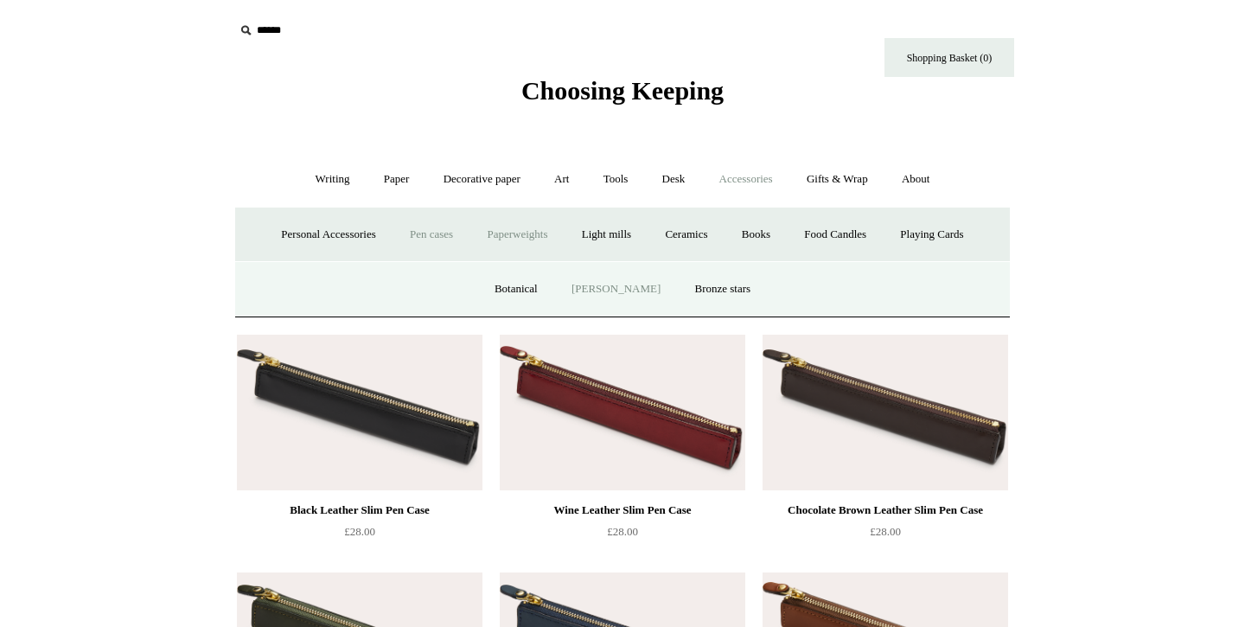
click at [601, 291] on link "[PERSON_NAME]" at bounding box center [616, 289] width 120 height 46
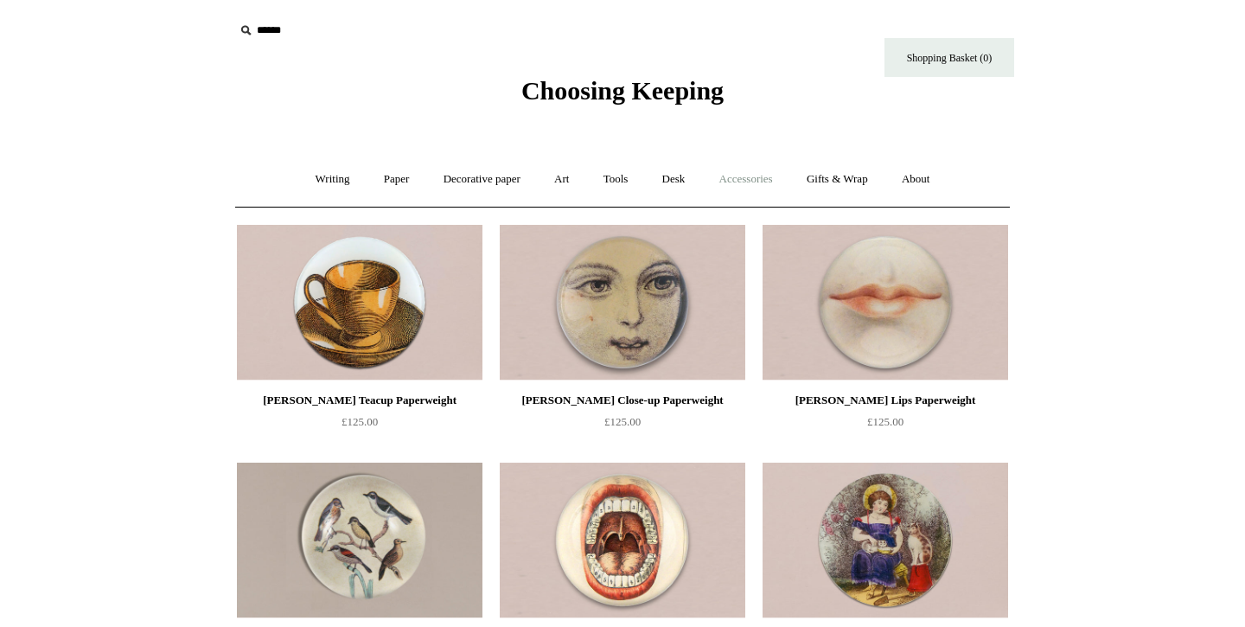
click at [752, 179] on link "Accessories +" at bounding box center [746, 180] width 85 height 46
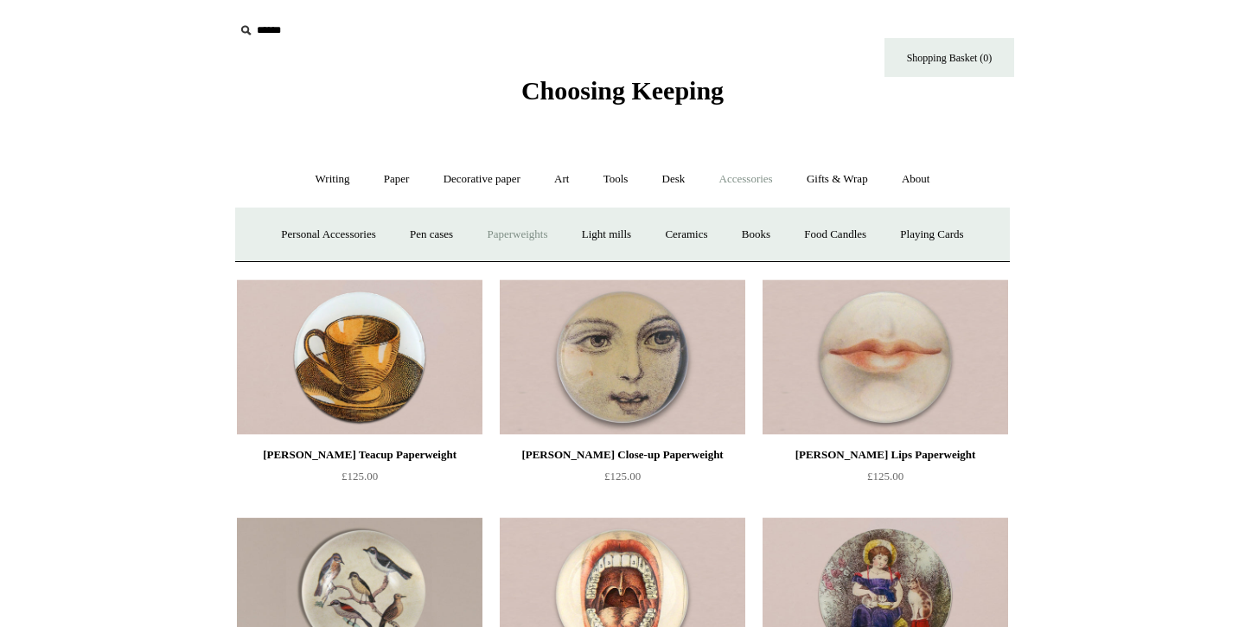
click at [543, 234] on link "Paperweights +" at bounding box center [517, 235] width 92 height 46
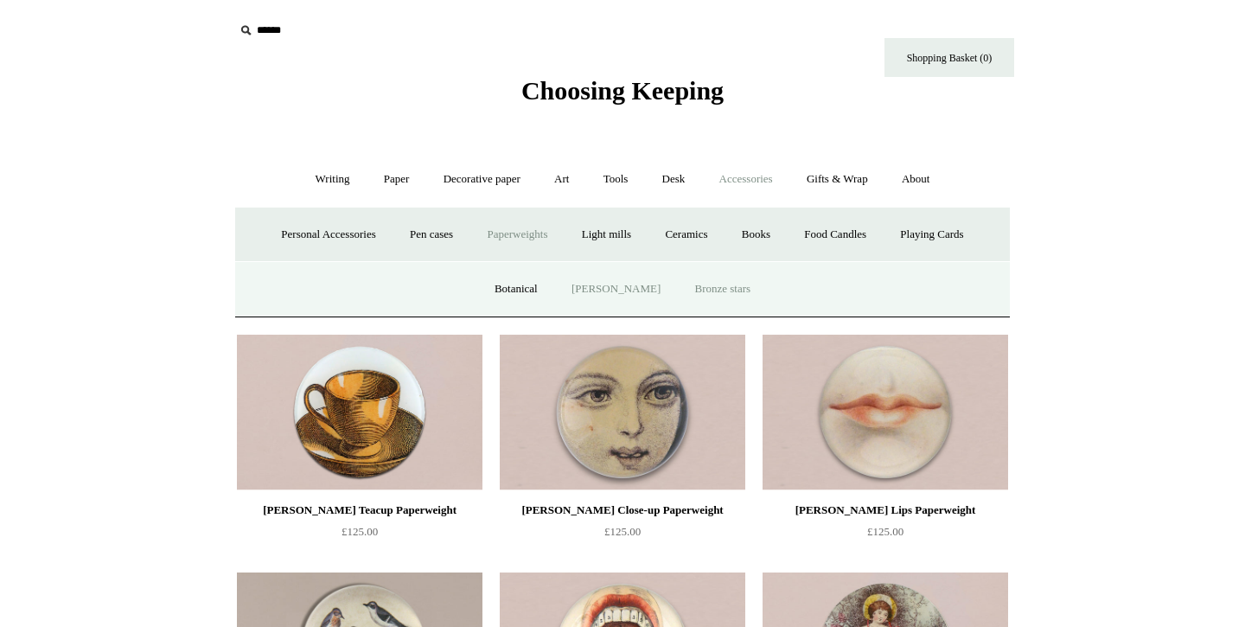
click at [706, 286] on link "Bronze stars" at bounding box center [723, 289] width 87 height 46
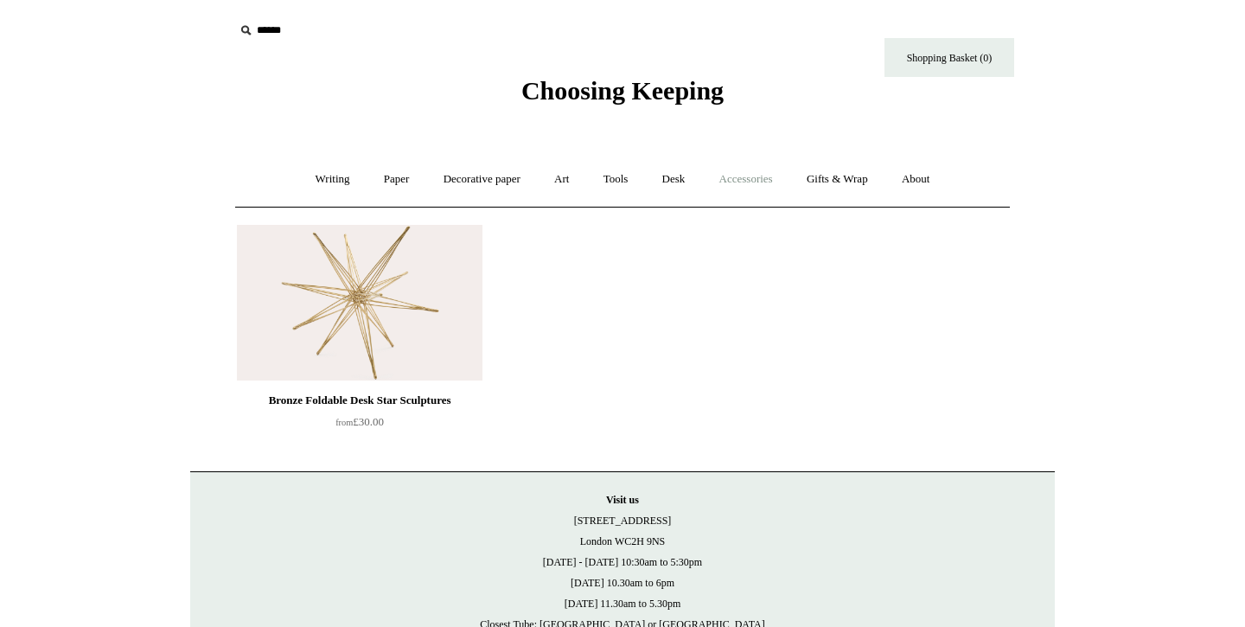
click at [754, 195] on link "Accessories +" at bounding box center [746, 180] width 85 height 46
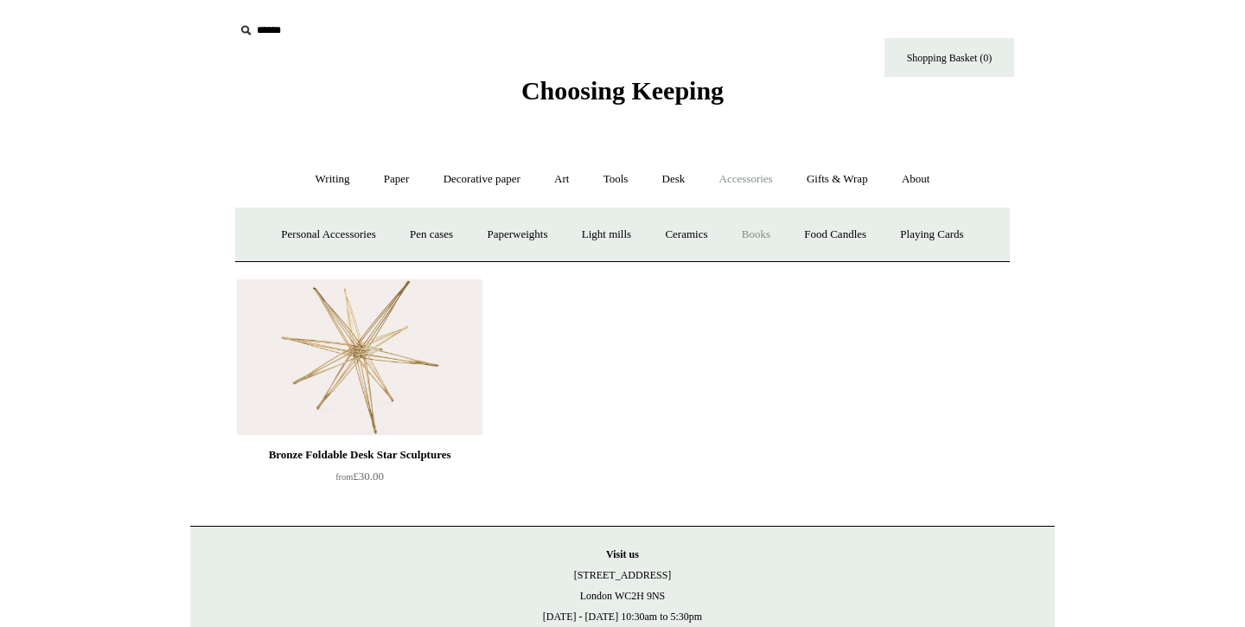
click at [766, 230] on link "Books" at bounding box center [757, 235] width 60 height 46
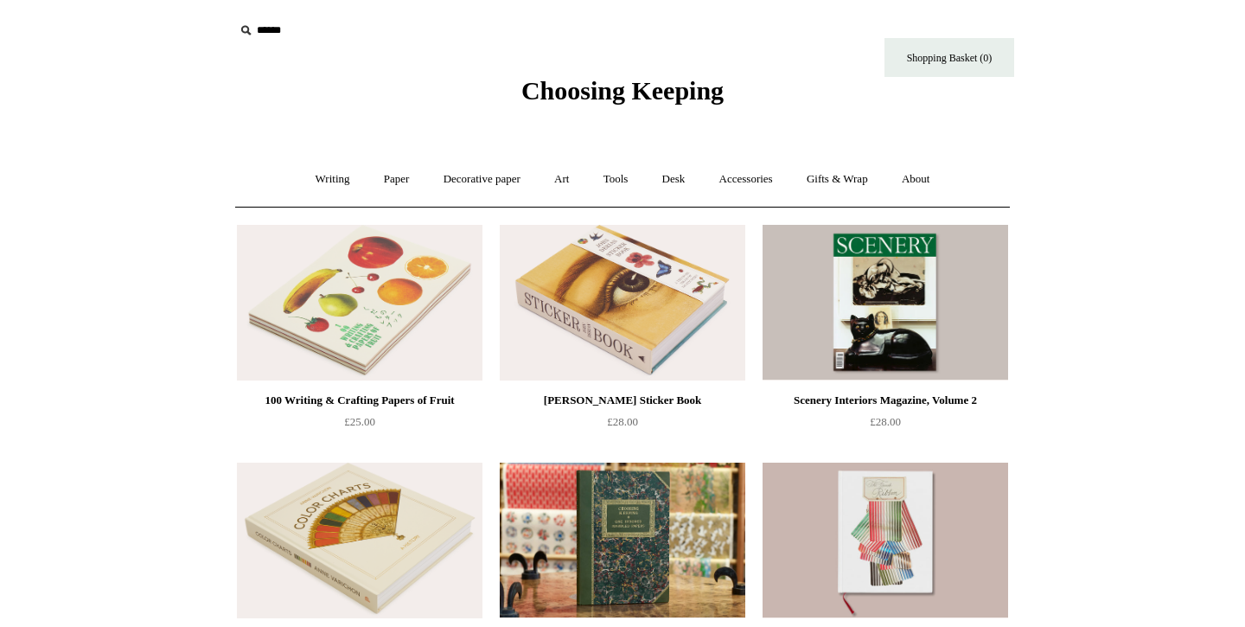
click at [778, 202] on div "Writing + Pens by brand + [GEOGRAPHIC_DATA] Lamy Ohnishi Seisakusho [GEOGRAPHIC…" at bounding box center [622, 178] width 775 height 55
click at [767, 182] on link "Accessories +" at bounding box center [746, 180] width 85 height 46
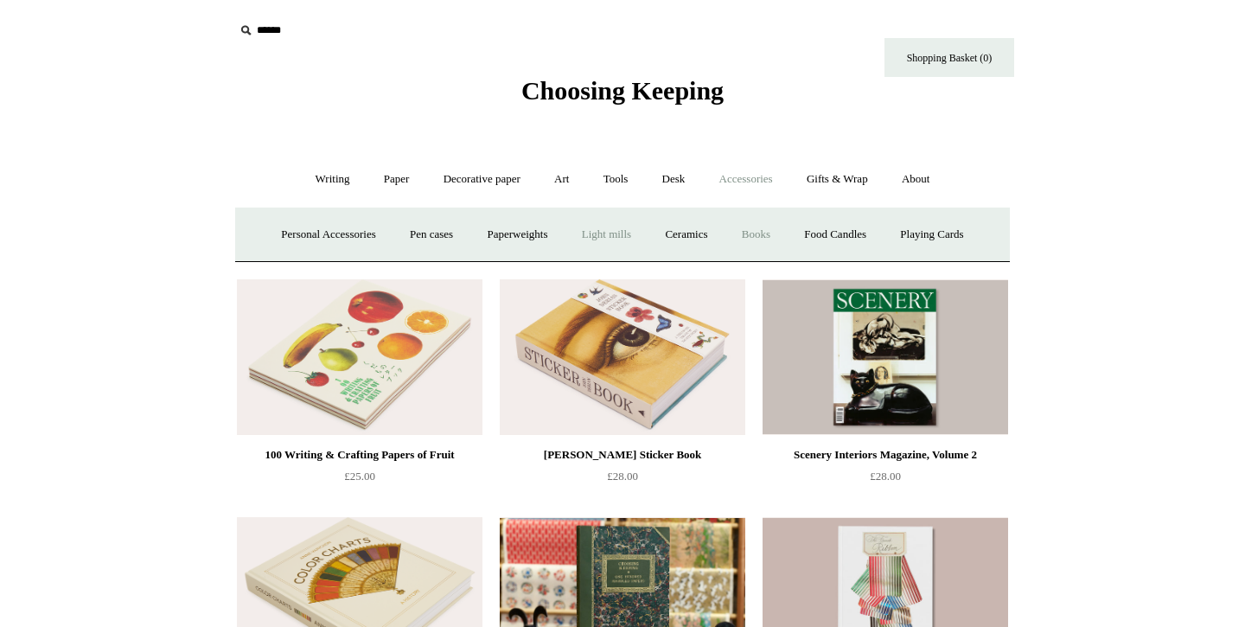
click at [618, 246] on link "Light mills" at bounding box center [607, 235] width 80 height 46
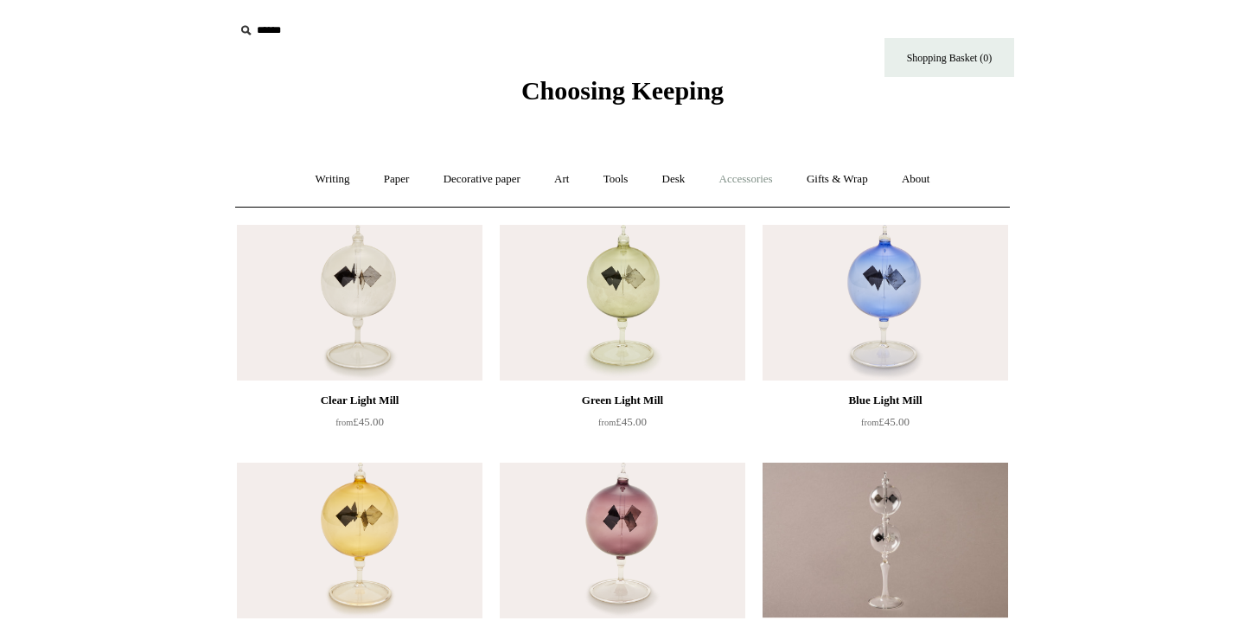
click at [748, 191] on link "Accessories +" at bounding box center [746, 180] width 85 height 46
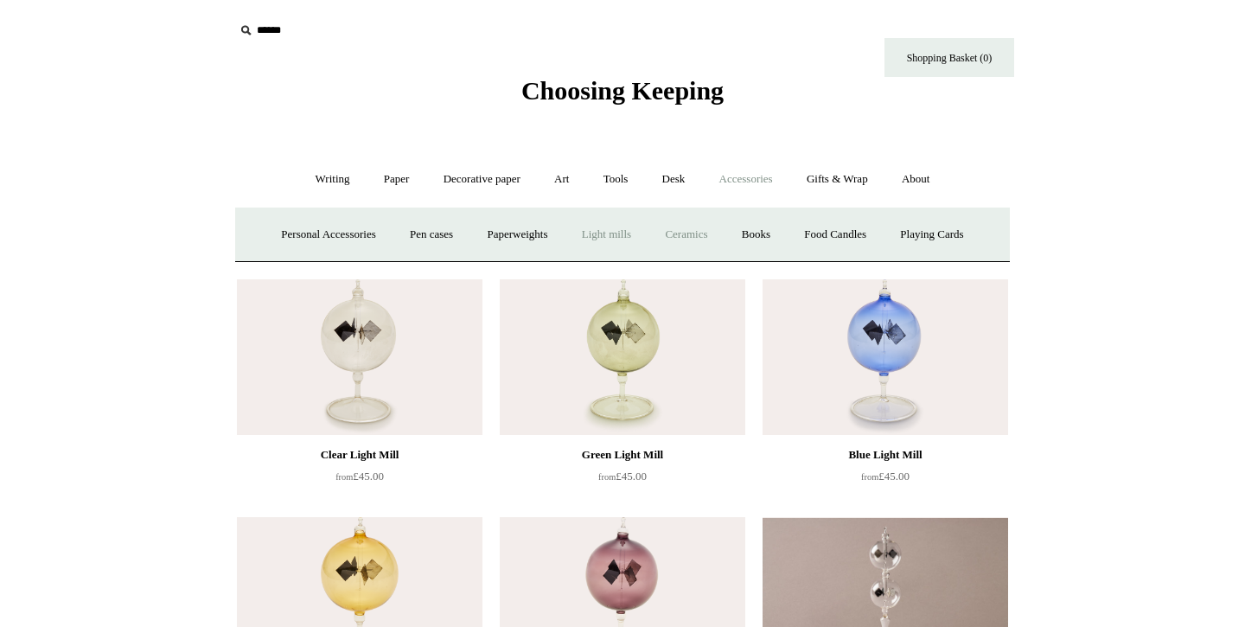
click at [690, 242] on link "Ceramics +" at bounding box center [687, 235] width 74 height 46
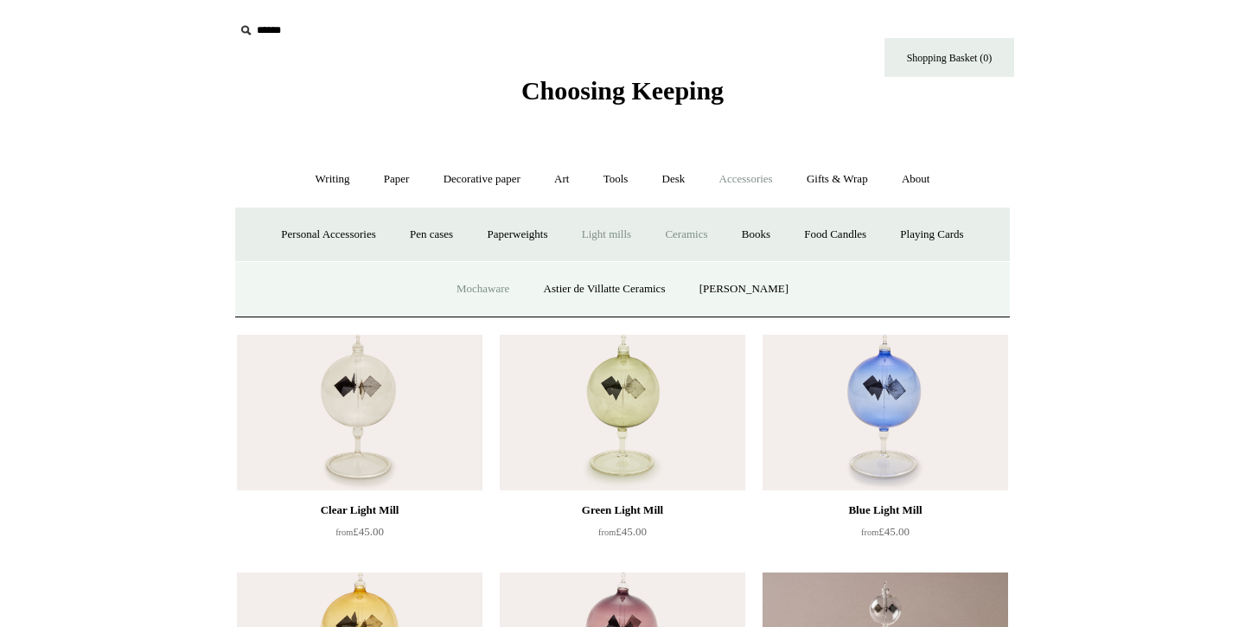
click at [501, 286] on link "Mochaware" at bounding box center [483, 289] width 84 height 46
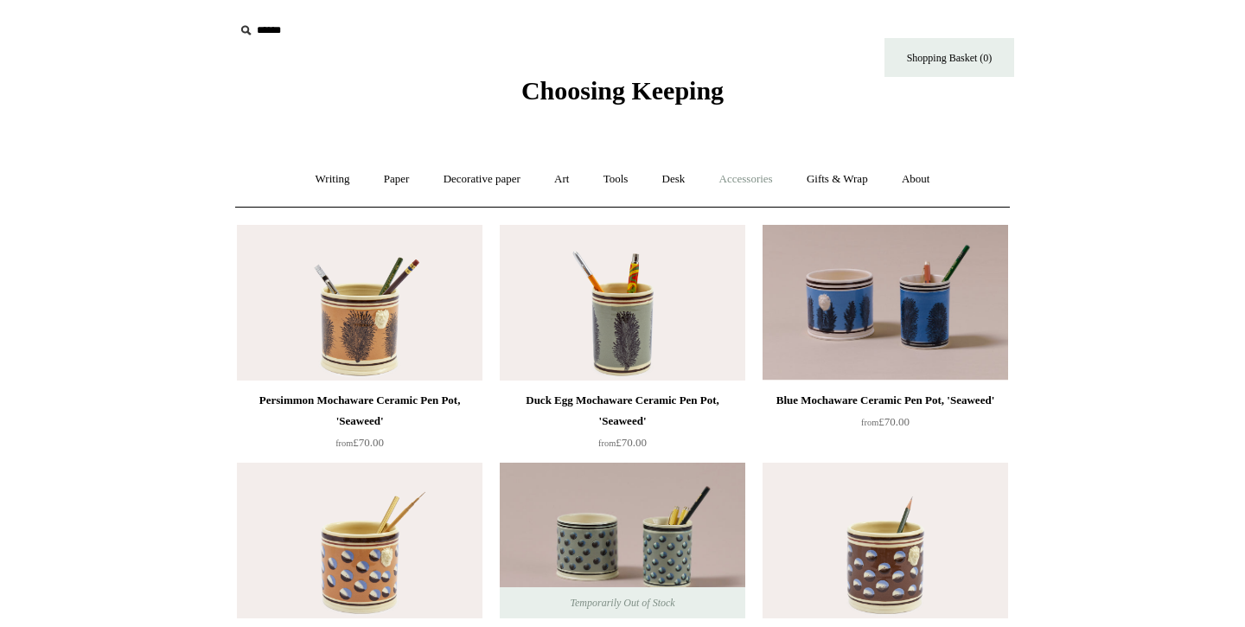
click at [772, 182] on link "Accessories +" at bounding box center [746, 180] width 85 height 46
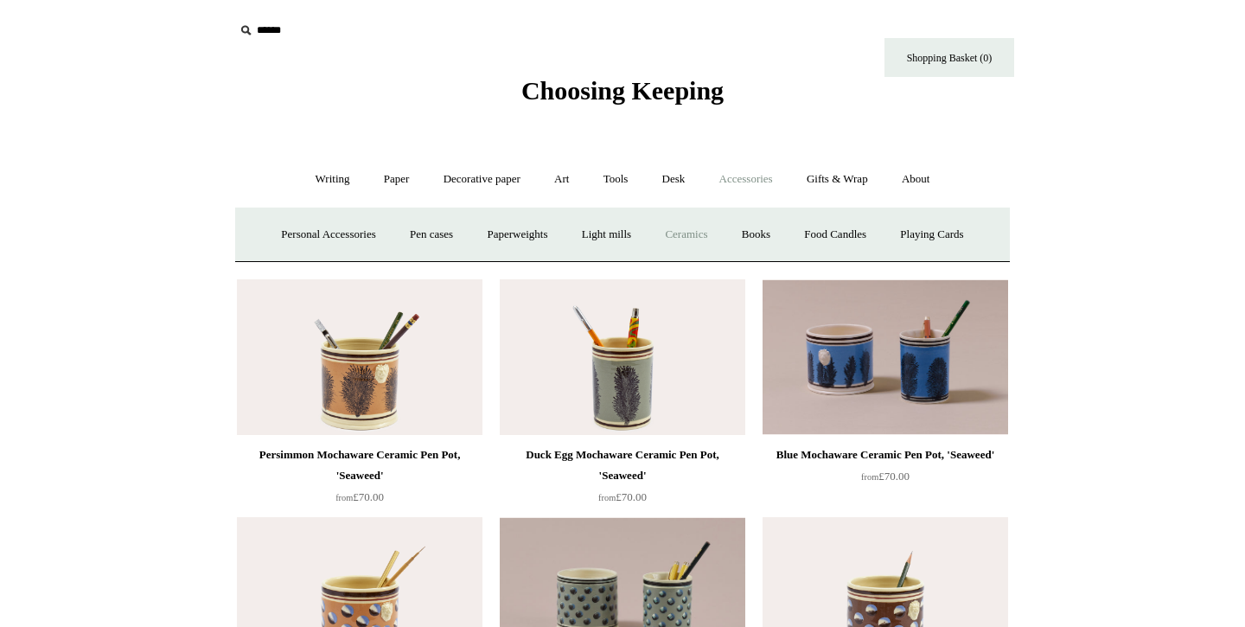
click at [682, 232] on link "Ceramics +" at bounding box center [687, 235] width 74 height 46
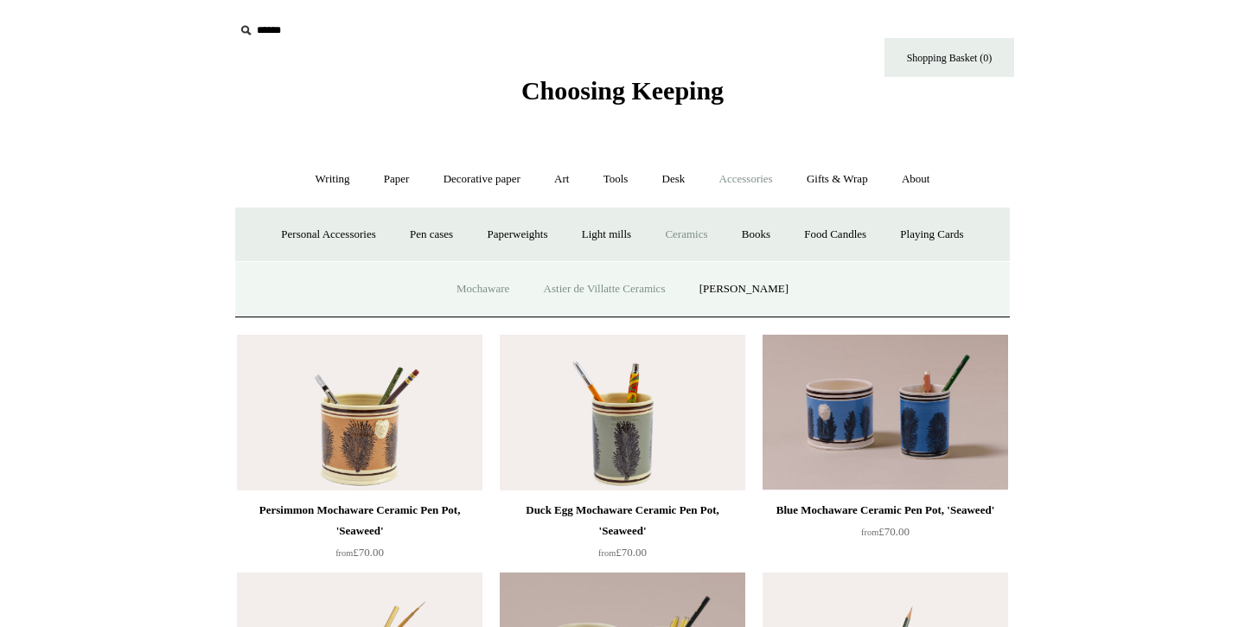
click at [606, 286] on link "Astier de Villatte Ceramics" at bounding box center [604, 289] width 153 height 46
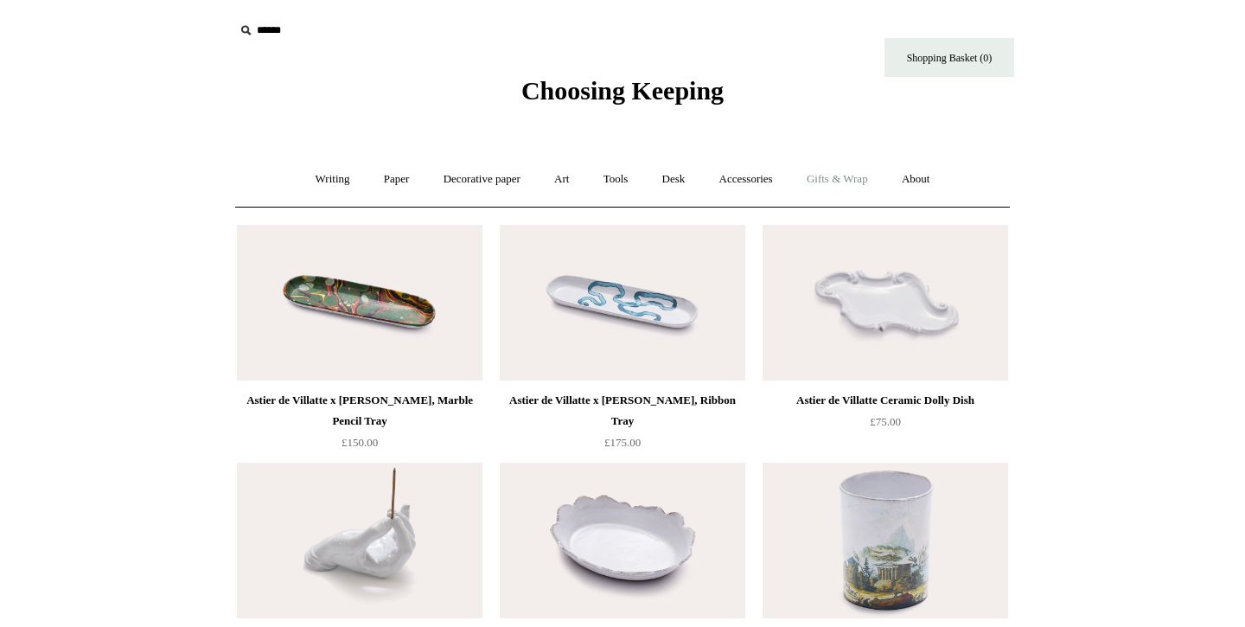
click at [859, 190] on link "Gifts & Wrap +" at bounding box center [837, 180] width 93 height 46
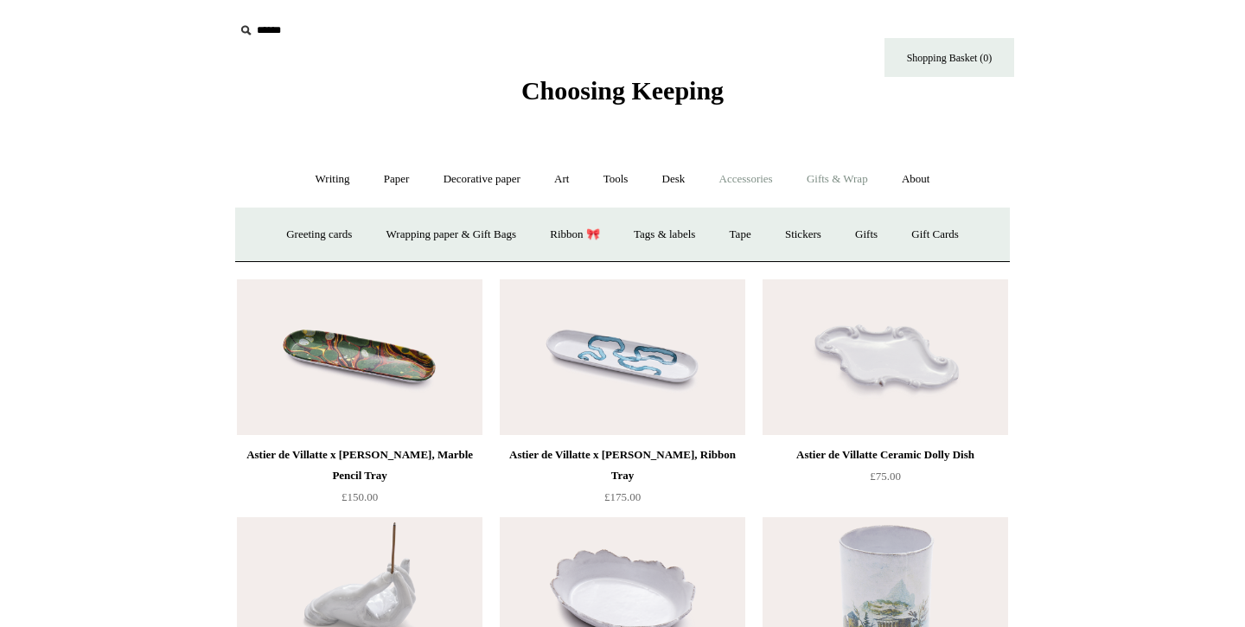
click at [754, 187] on link "Accessories +" at bounding box center [746, 180] width 85 height 46
click at [880, 178] on link "Gifts & Wrap +" at bounding box center [837, 180] width 93 height 46
click at [507, 186] on link "Decorative paper +" at bounding box center [482, 180] width 108 height 46
click at [626, 237] on link "[PERSON_NAME]" at bounding box center [659, 235] width 120 height 46
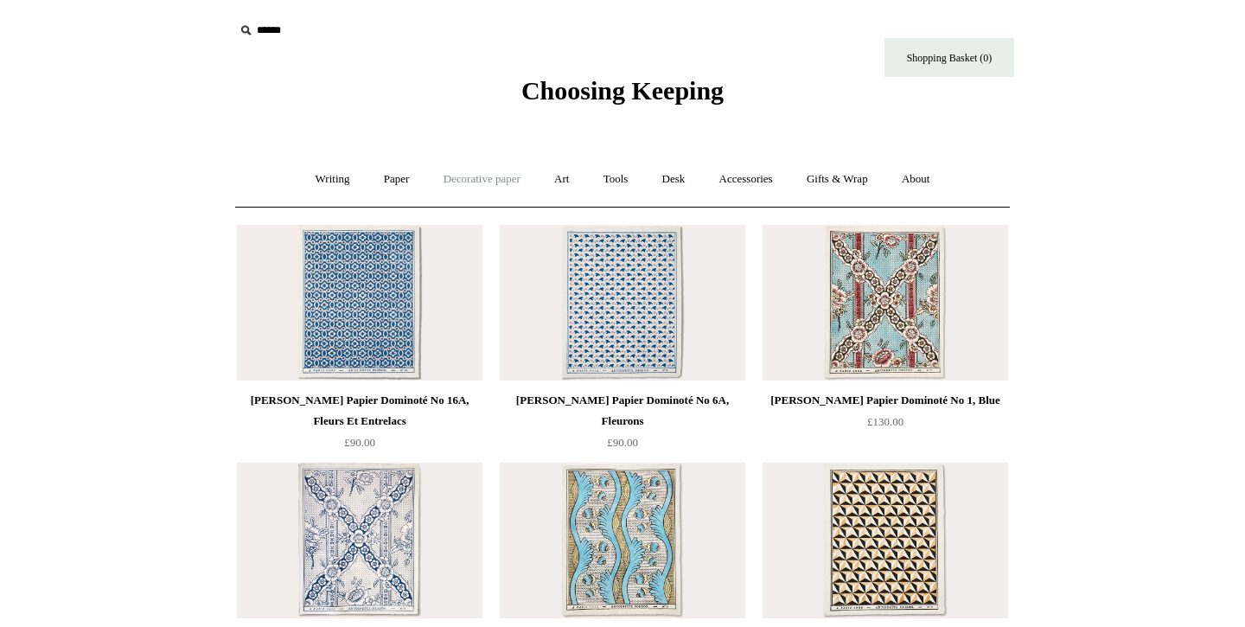
click at [464, 186] on link "Decorative paper +" at bounding box center [482, 180] width 108 height 46
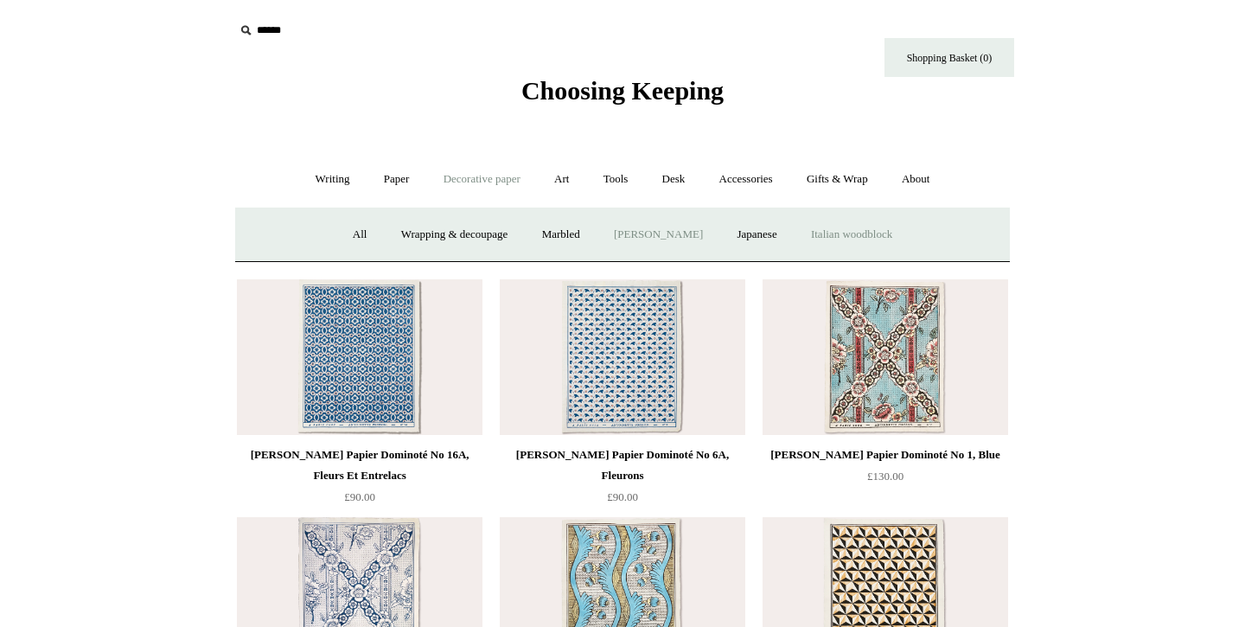
click at [882, 230] on link "Italian woodblock" at bounding box center [852, 235] width 112 height 46
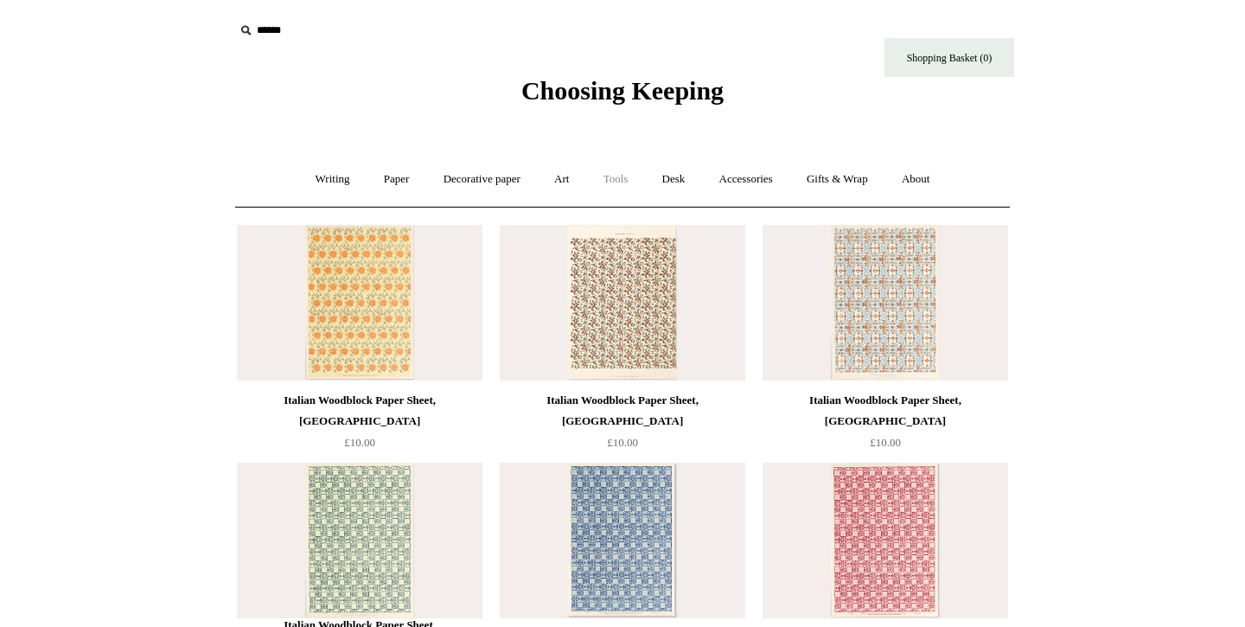
click at [638, 182] on link "Tools +" at bounding box center [616, 180] width 56 height 46
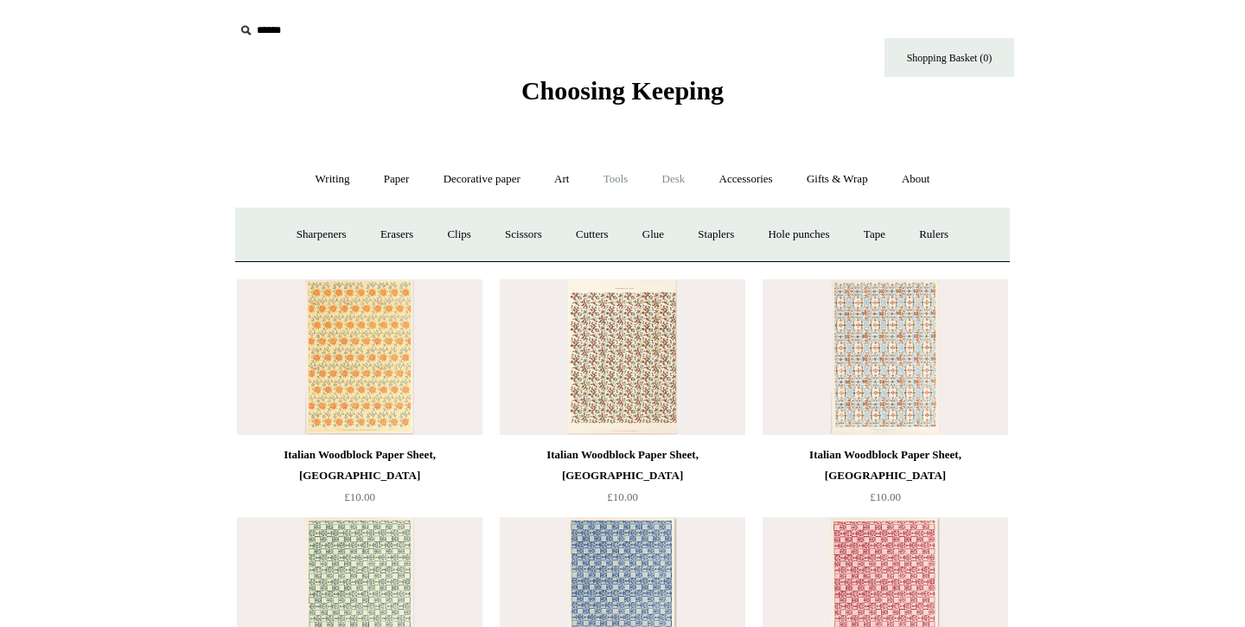
click at [675, 182] on link "Desk +" at bounding box center [674, 180] width 54 height 46
click at [751, 181] on link "Accessories +" at bounding box center [746, 180] width 85 height 46
click at [342, 176] on link "Writing +" at bounding box center [333, 180] width 66 height 46
click at [406, 222] on link "Fountain pens +" at bounding box center [411, 235] width 94 height 46
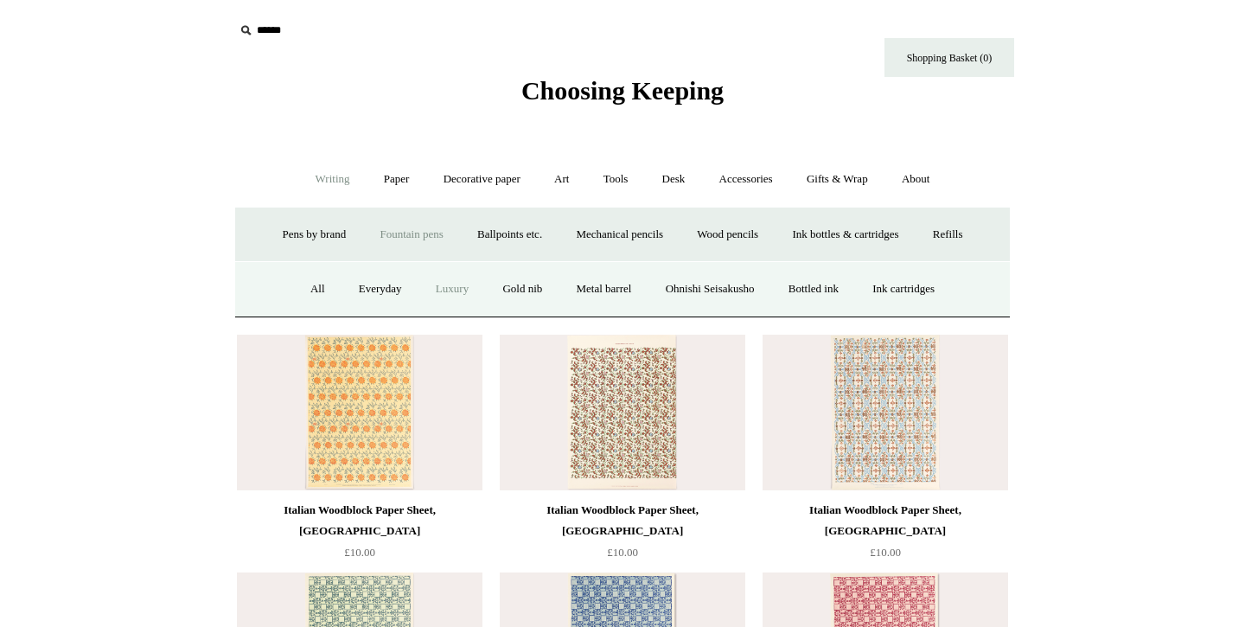
click at [428, 287] on link "Luxury" at bounding box center [452, 289] width 64 height 46
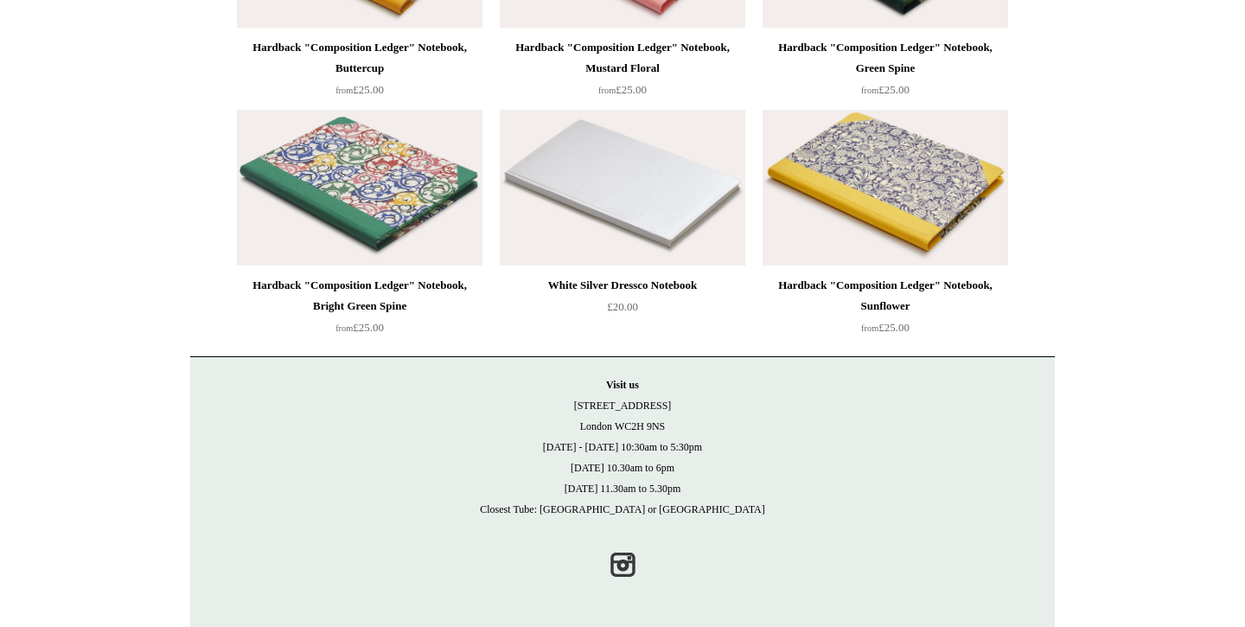
scroll to position [11769, 0]
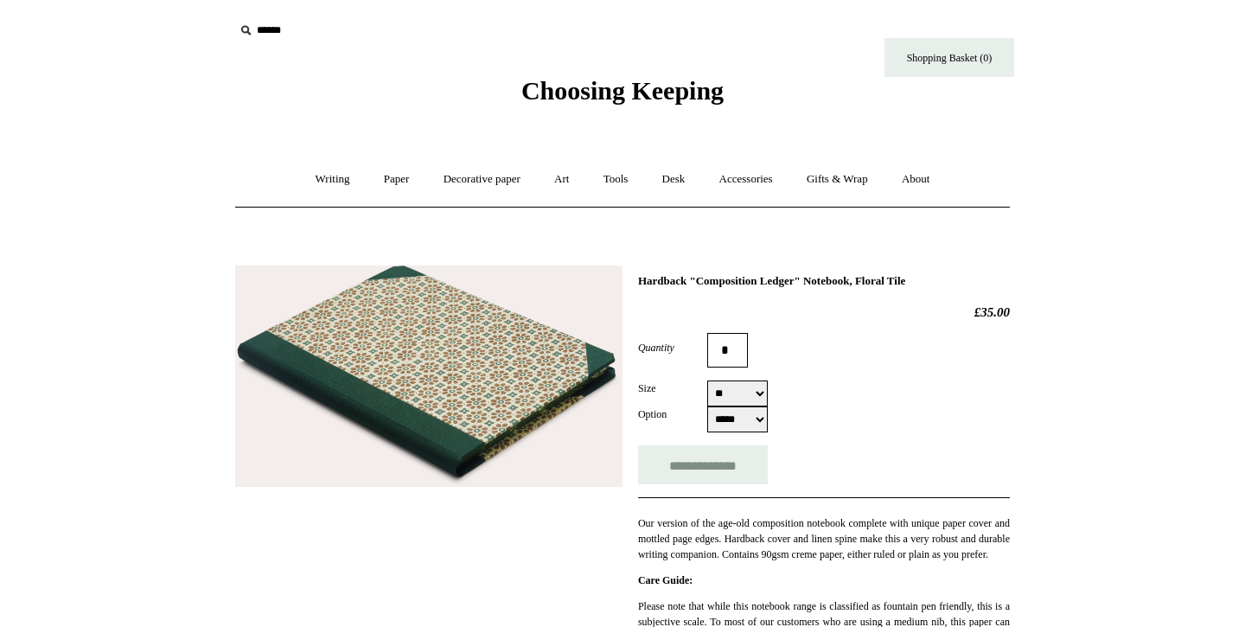
select select "*****"
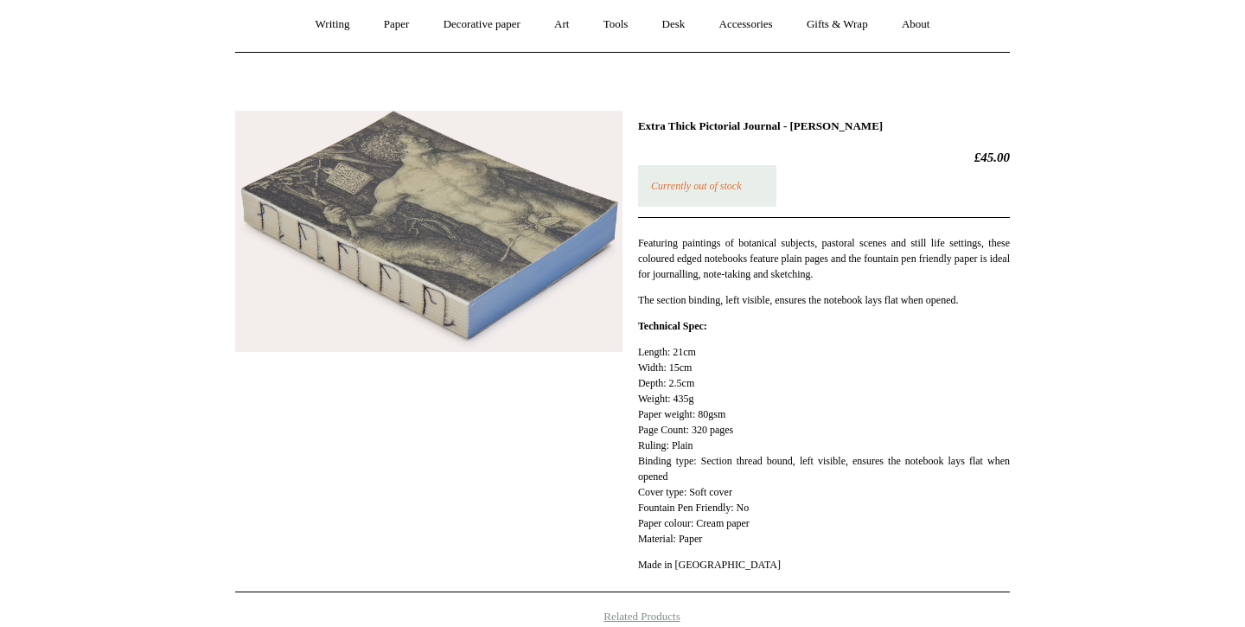
scroll to position [177, 0]
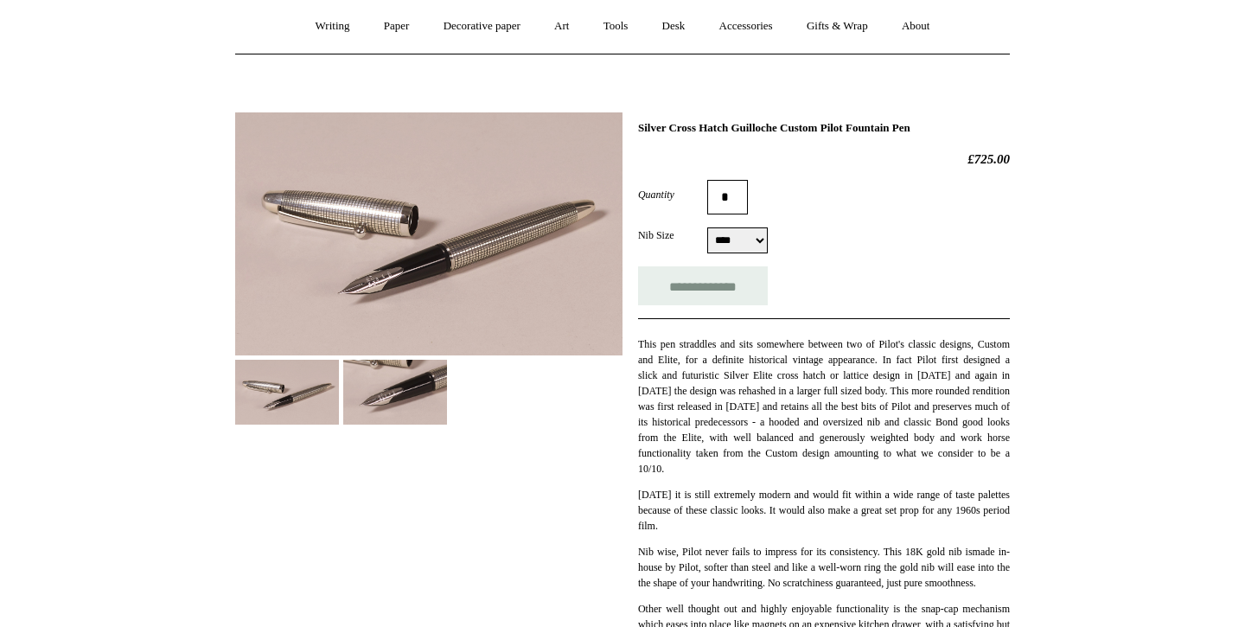
scroll to position [153, 0]
